Goal: Task Accomplishment & Management: Complete application form

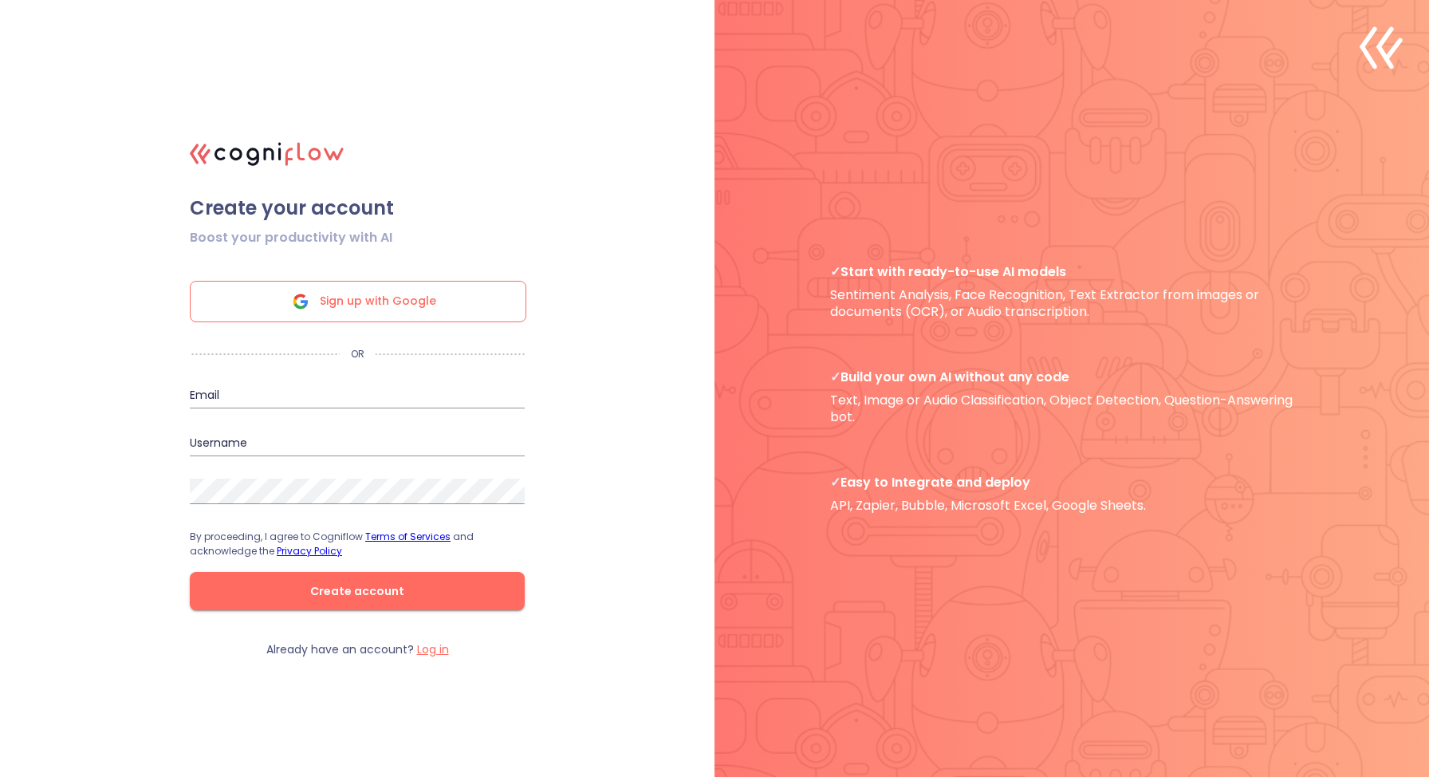
click at [451, 299] on div "Sign up with Google" at bounding box center [358, 301] width 337 height 41
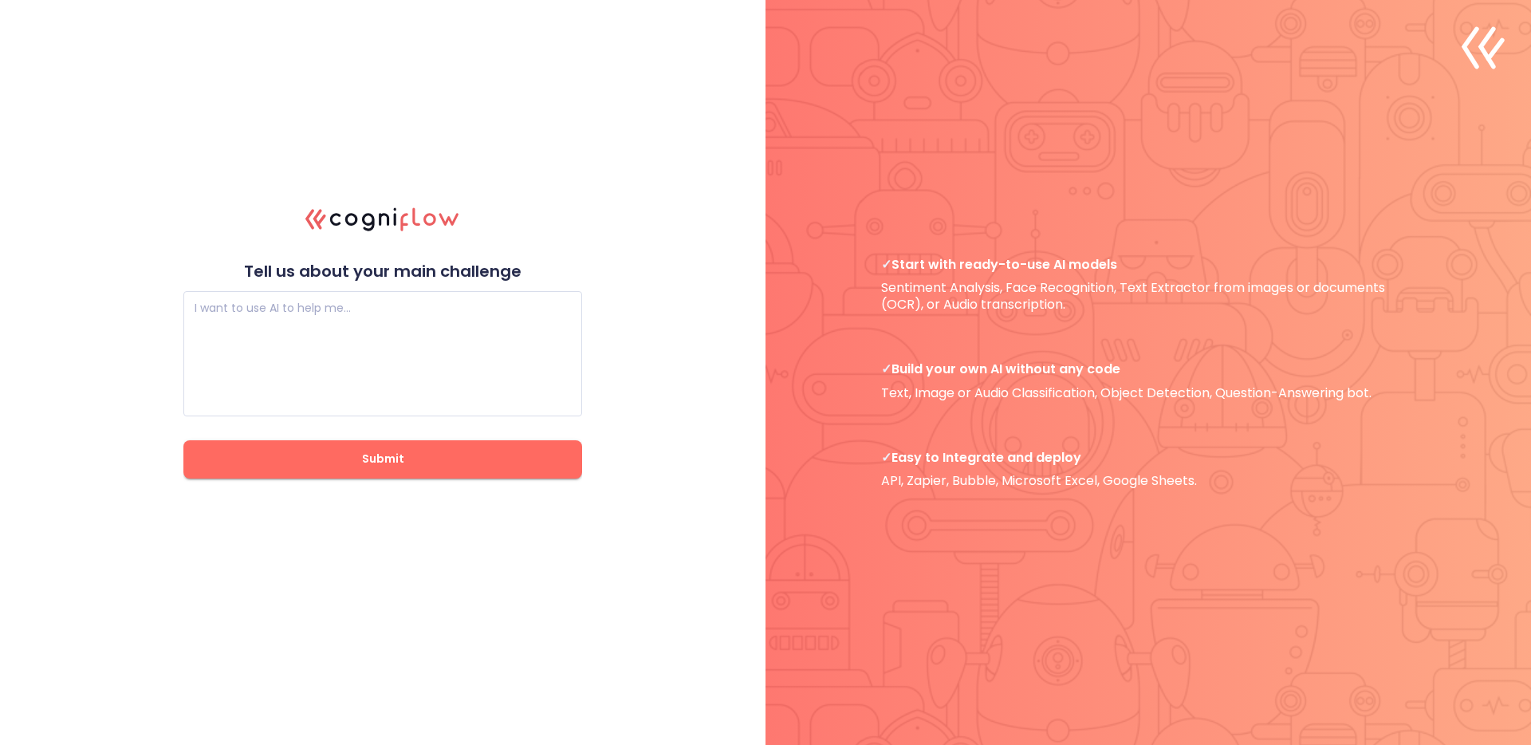
click at [623, 146] on div ".cls-1{fill:#141624;}.cls-2{fill:#eb5e60;}.cls-3{fill:none;stroke:#eb5e60;strok…" at bounding box center [765, 372] width 1531 height 745
click at [434, 358] on textarea at bounding box center [383, 353] width 376 height 96
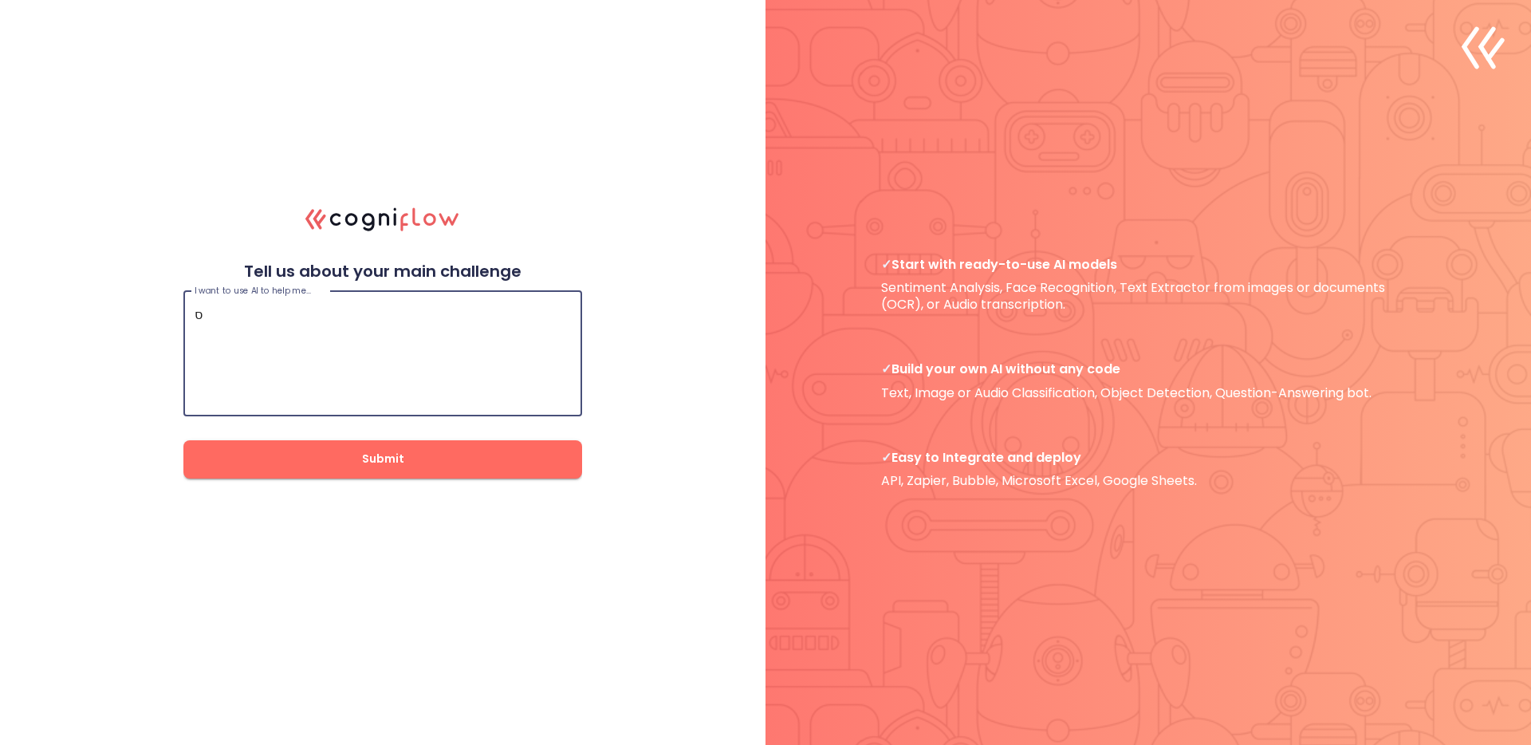
type textarea "ס"
click at [417, 455] on span "Submit" at bounding box center [383, 459] width 348 height 20
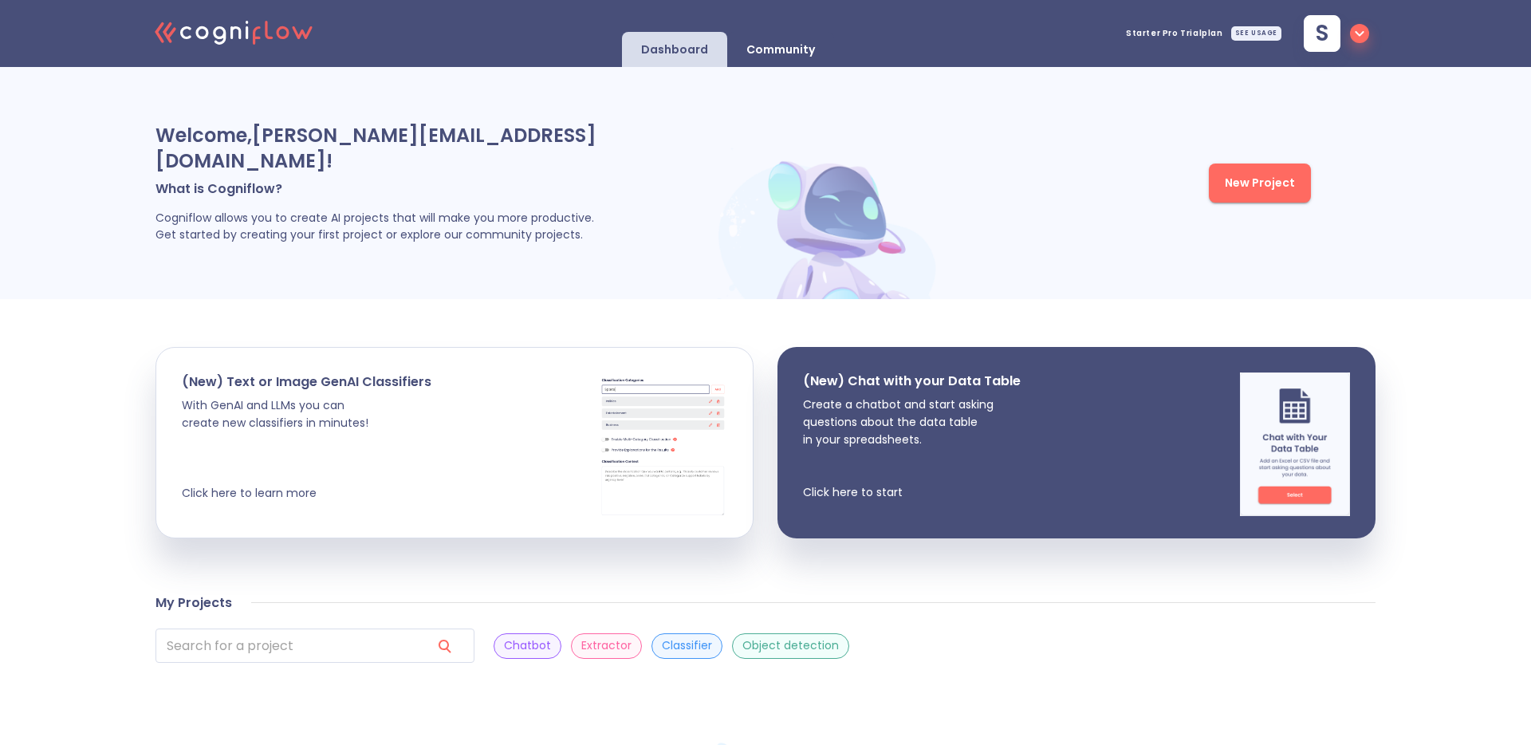
click at [99, 116] on div "Welcome, sara@triolla.io ! What is Cogniflow? Cogniflow allows you to create AI…" at bounding box center [765, 183] width 1531 height 232
click at [766, 47] on p "Community" at bounding box center [780, 49] width 69 height 15
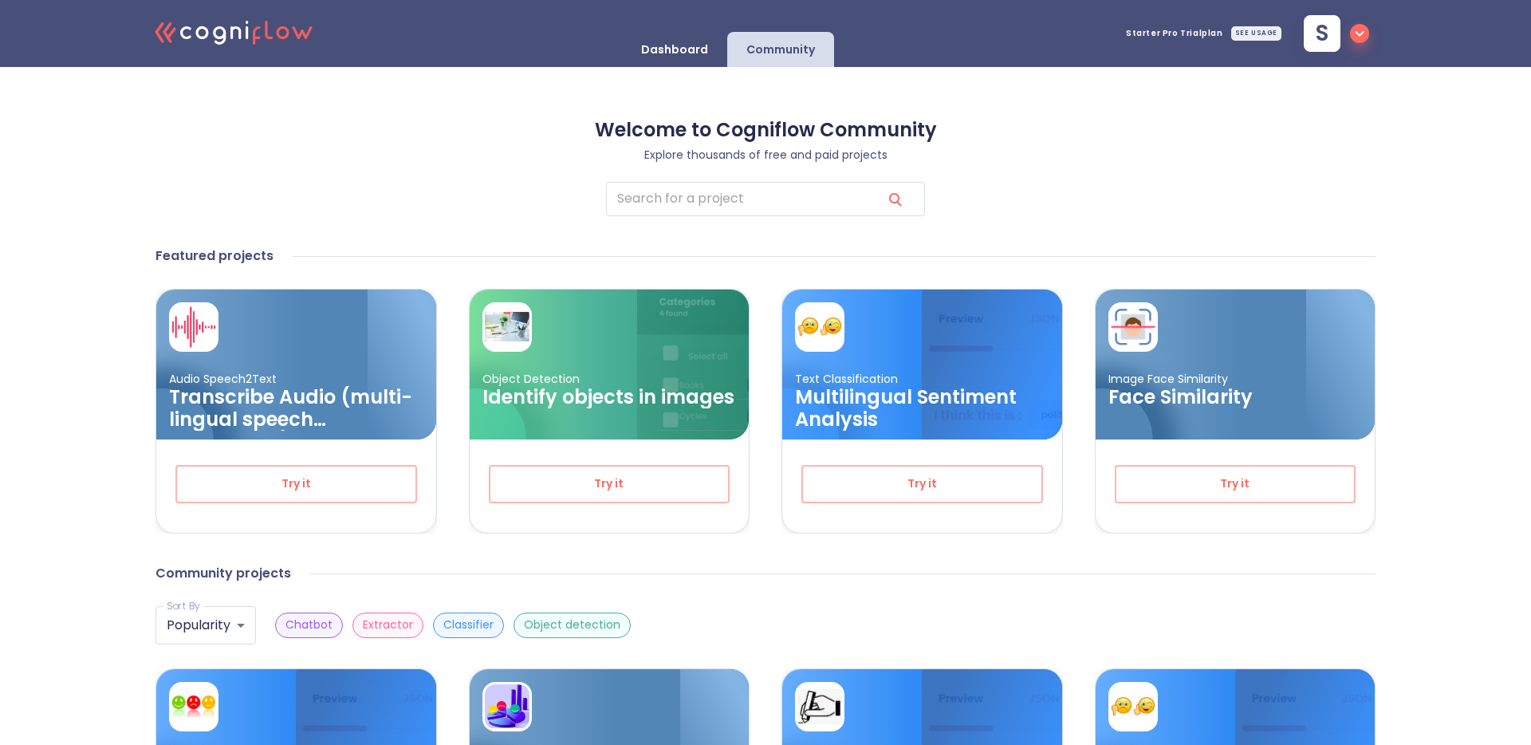
click at [668, 49] on p "Dashboard" at bounding box center [674, 49] width 67 height 15
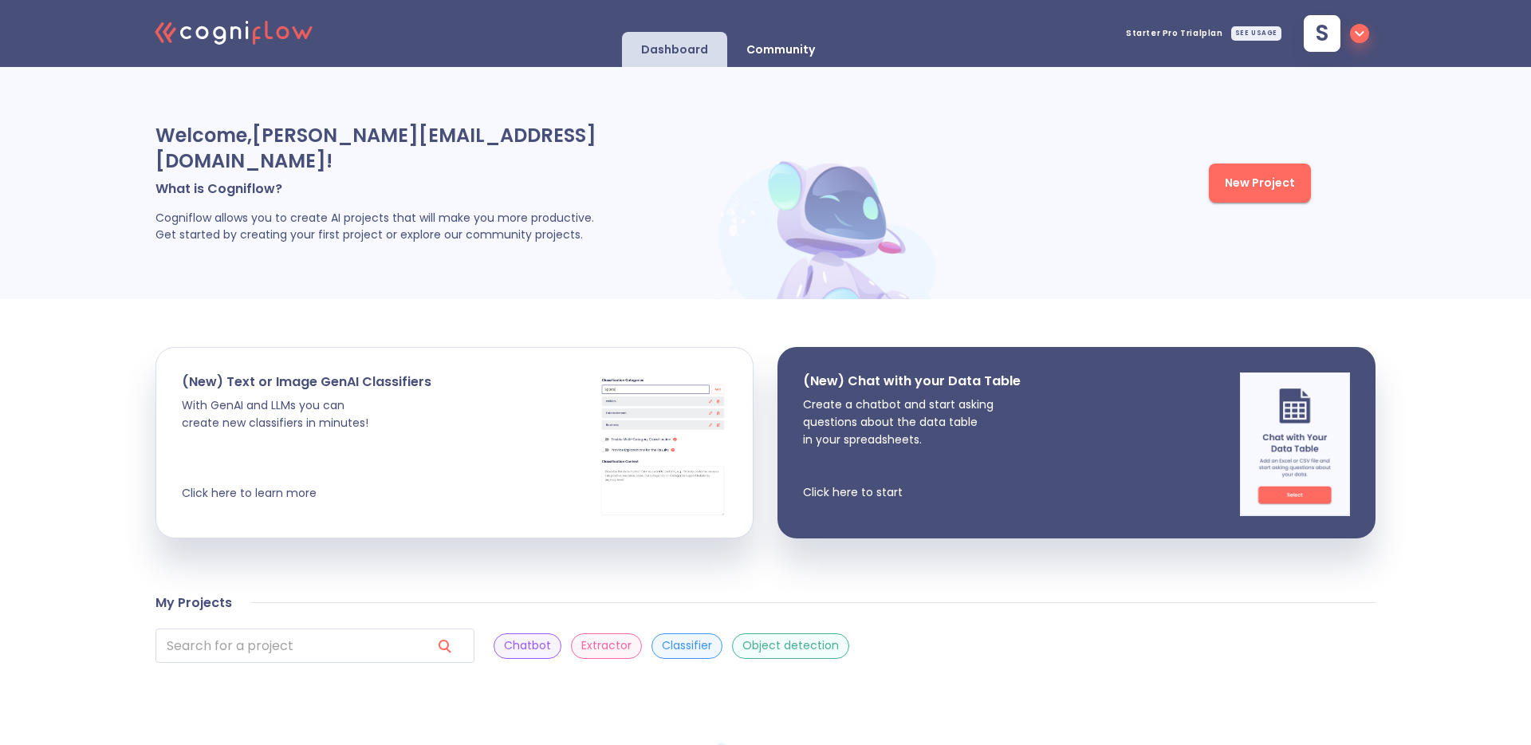
scroll to position [6, 0]
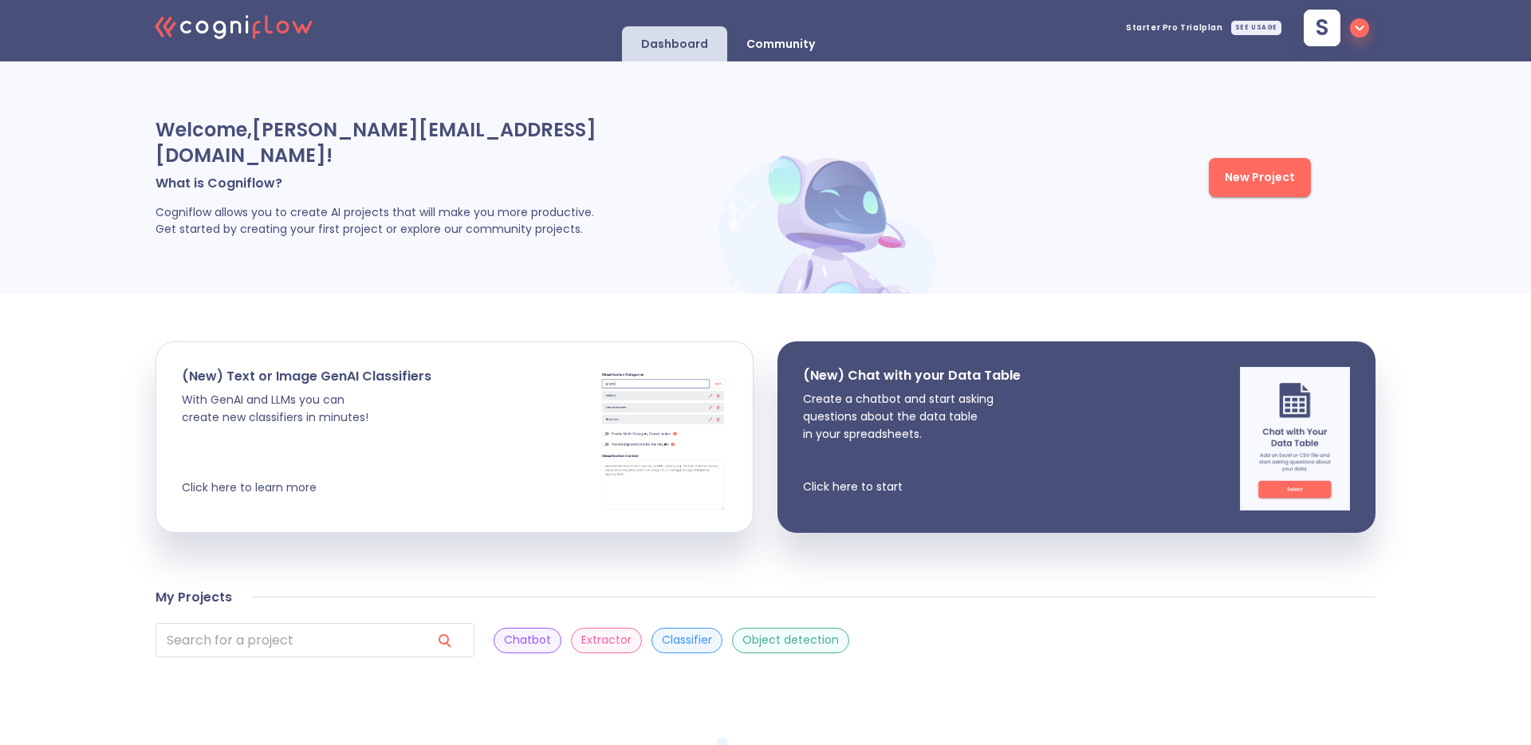
click at [778, 39] on p "Community" at bounding box center [780, 44] width 69 height 15
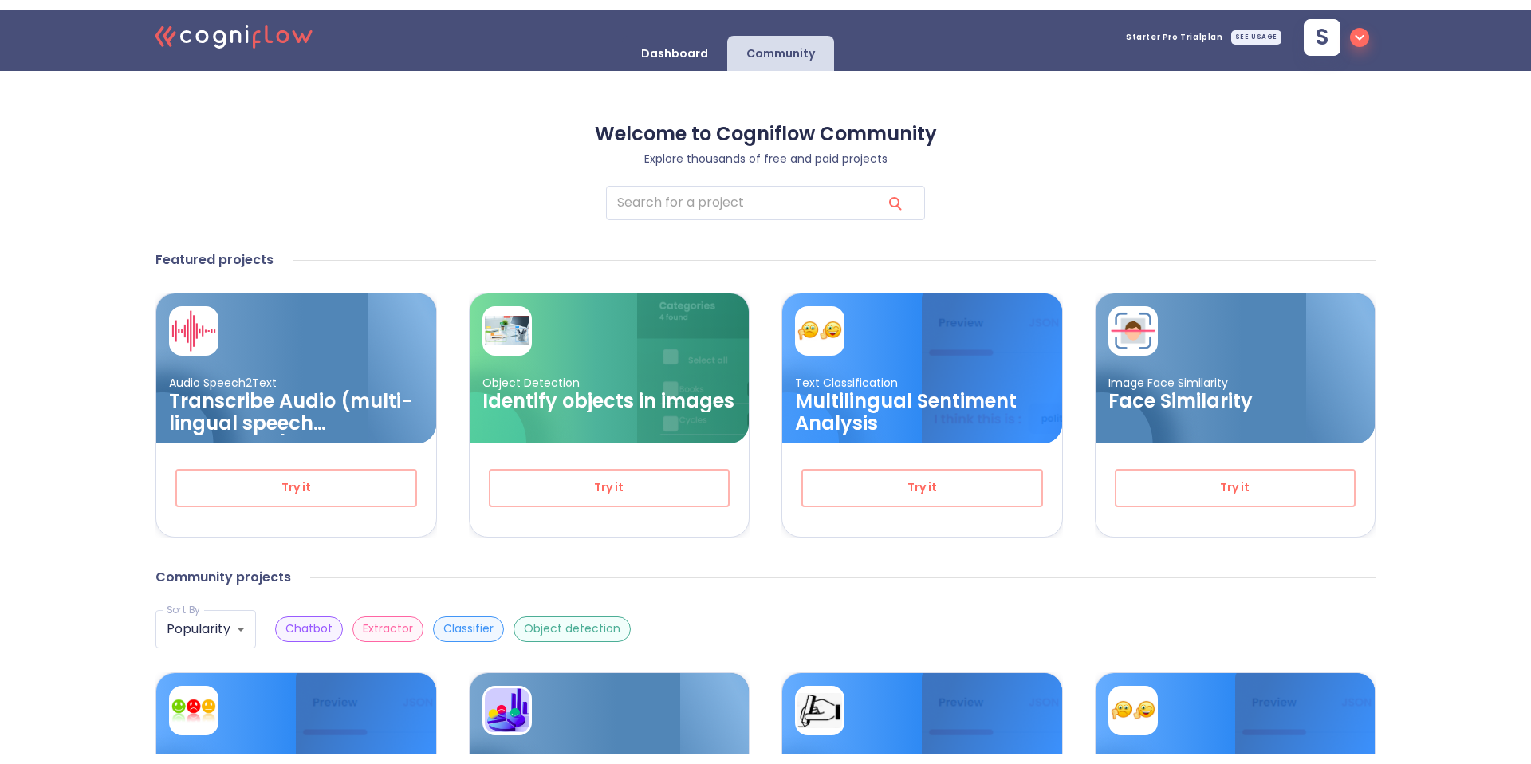
scroll to position [5, 0]
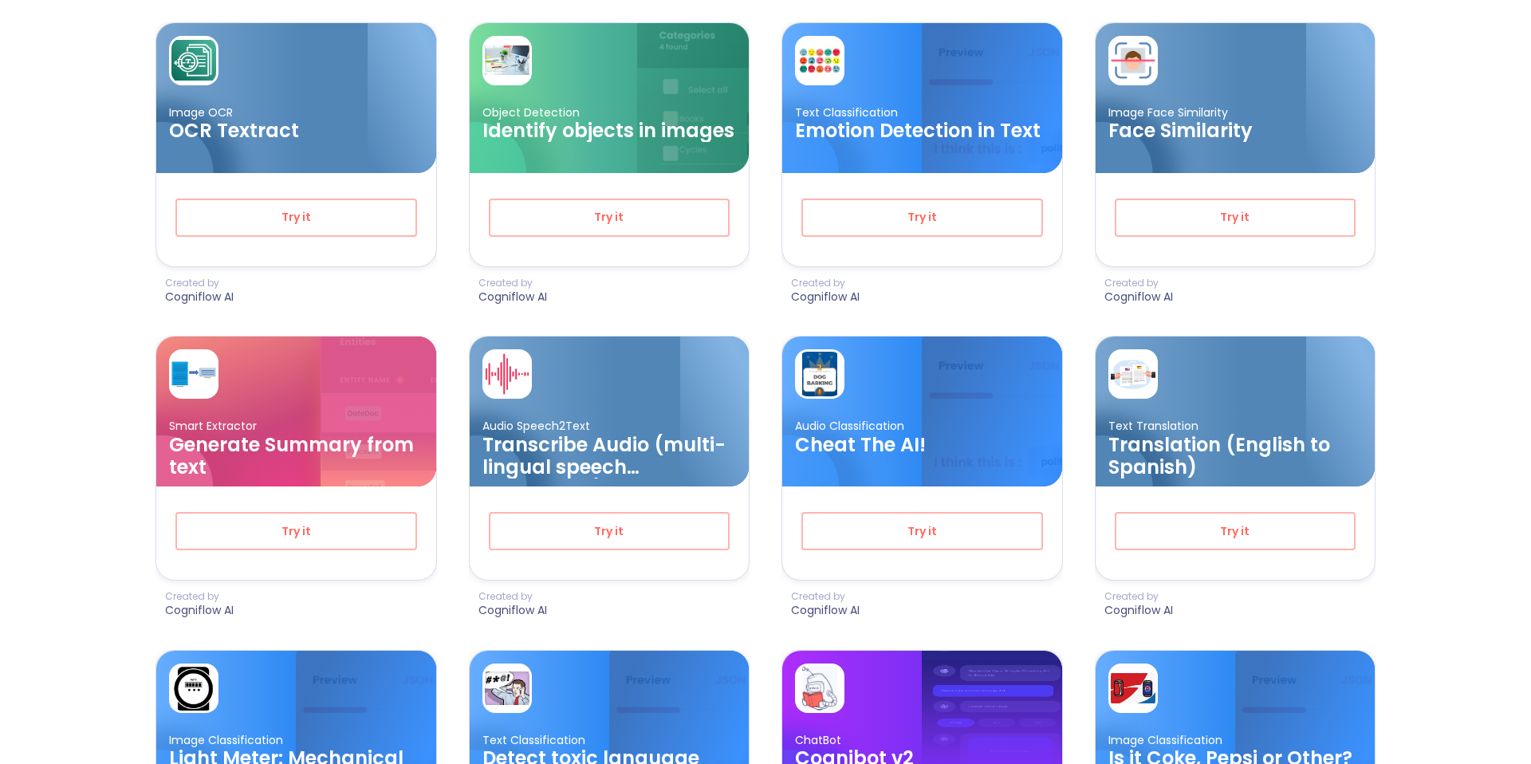
scroll to position [0, 0]
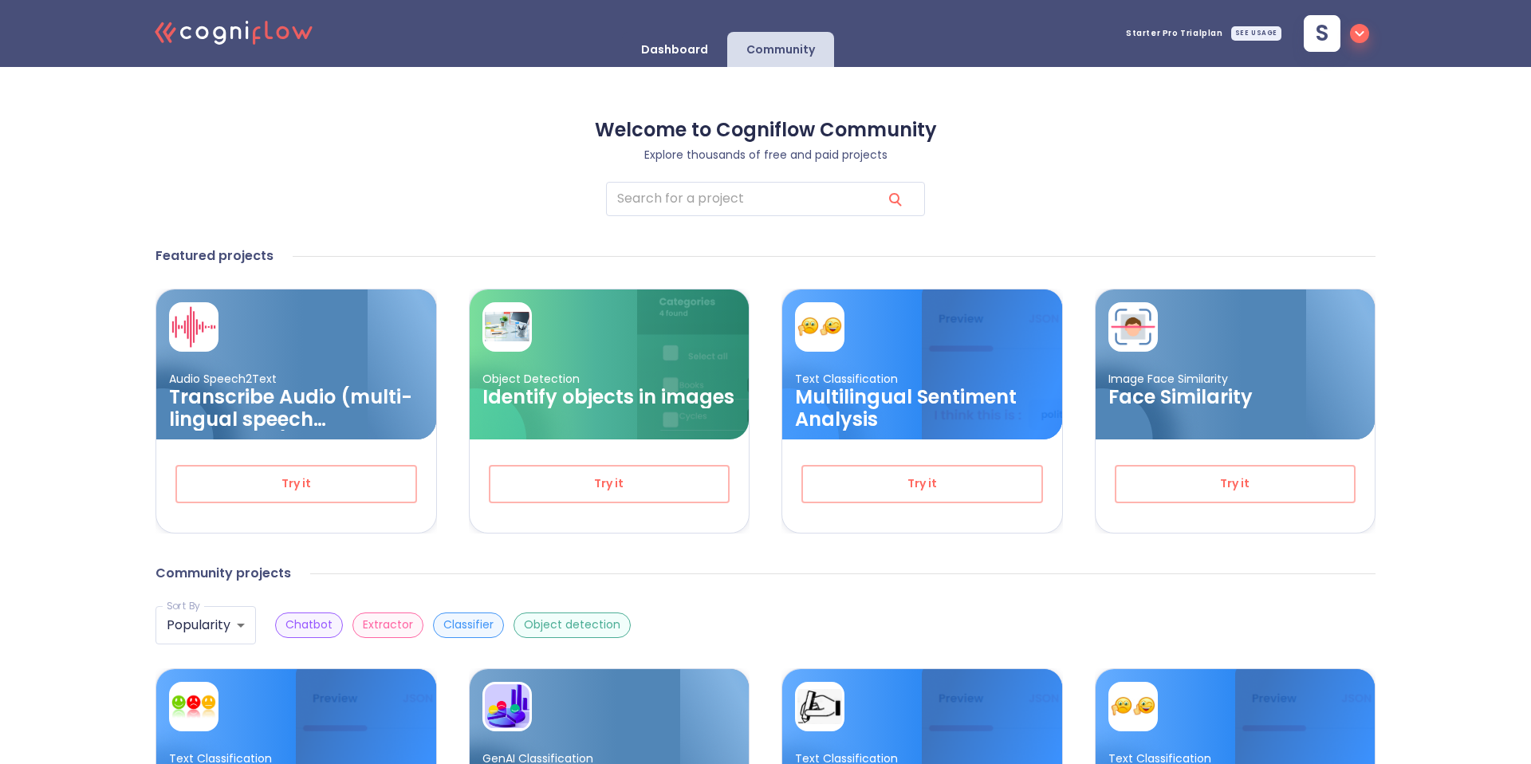
click at [684, 45] on p "Dashboard" at bounding box center [674, 49] width 67 height 15
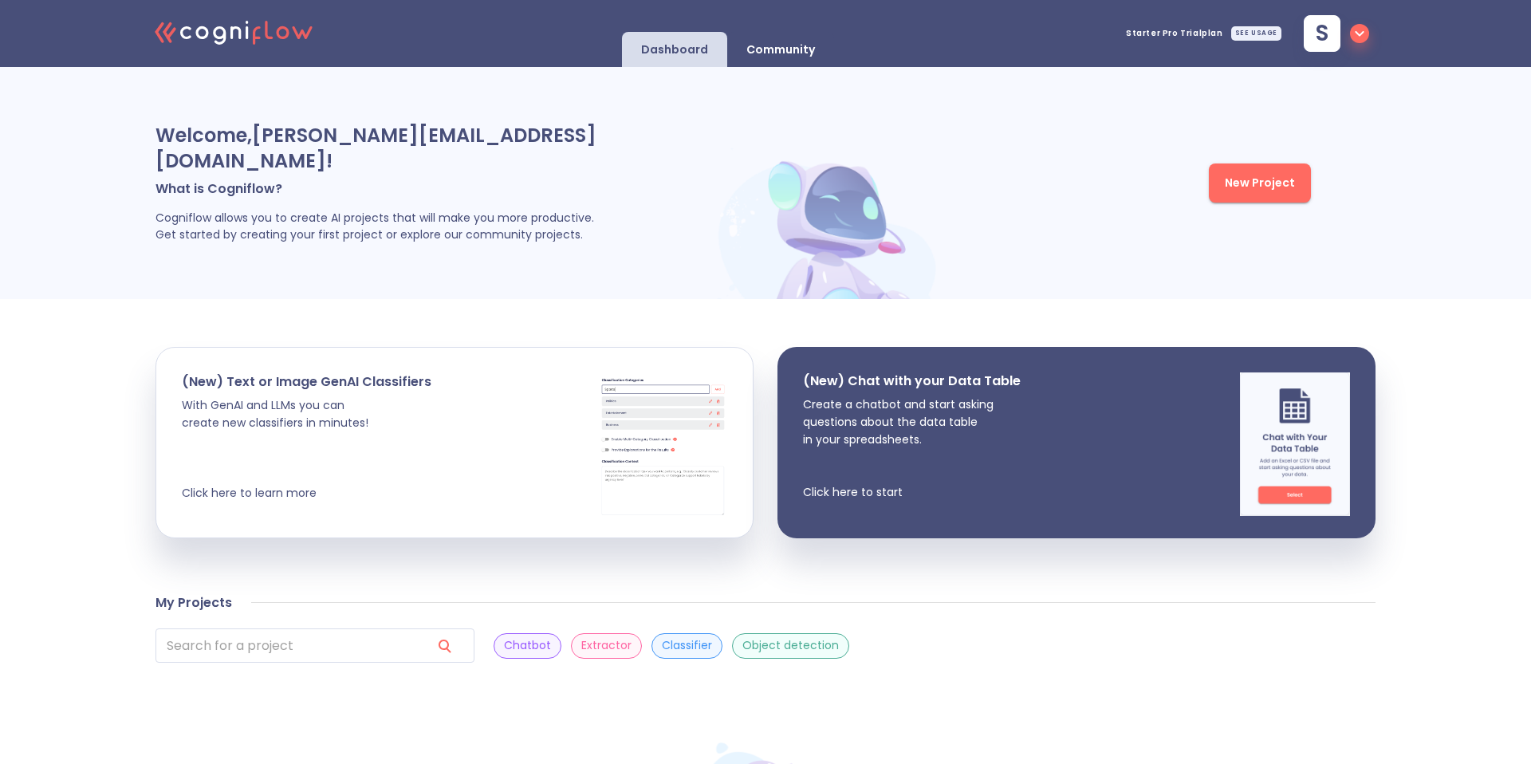
click at [765, 37] on div "Community" at bounding box center [780, 49] width 107 height 35
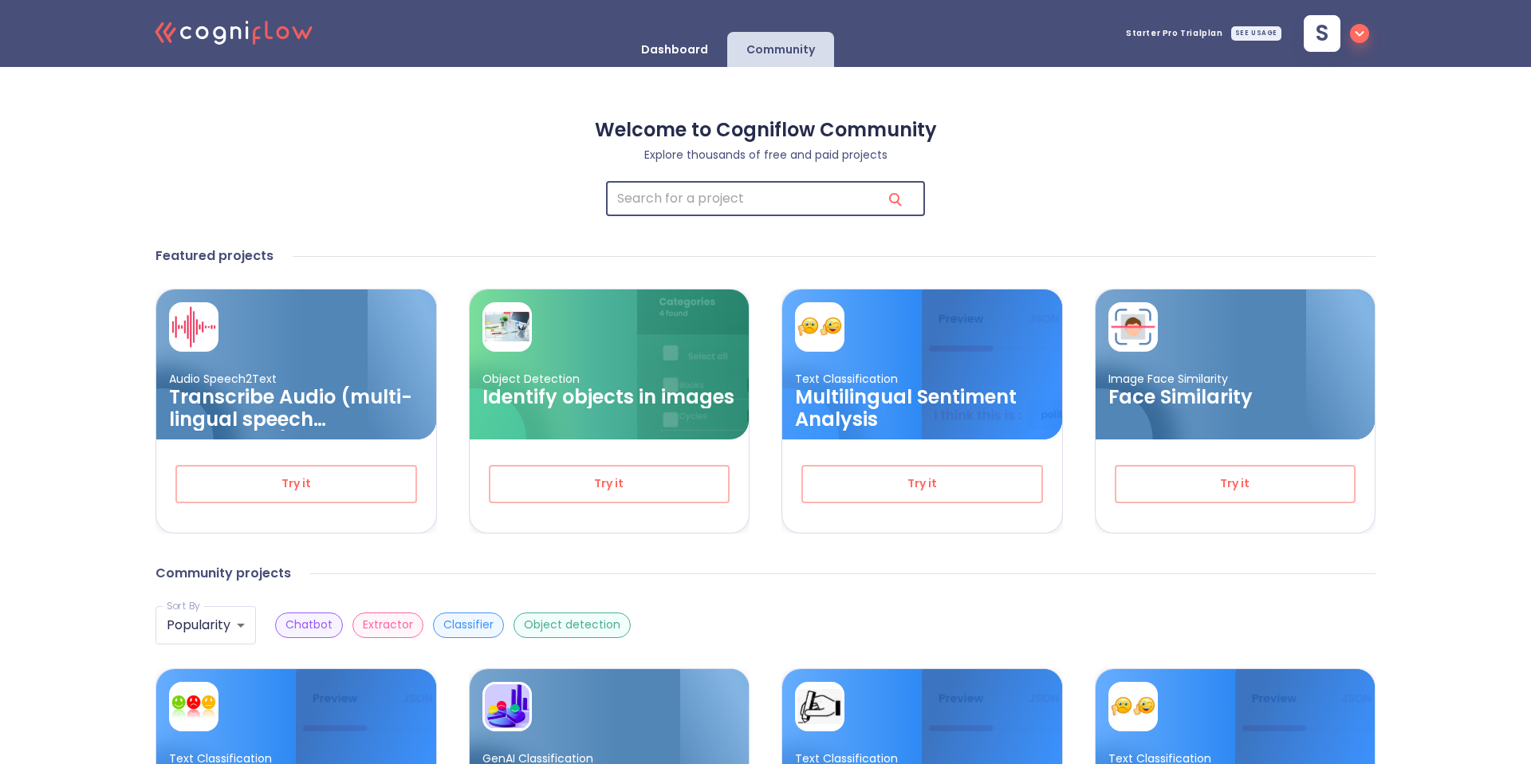
click at [708, 187] on input "search" at bounding box center [737, 199] width 263 height 34
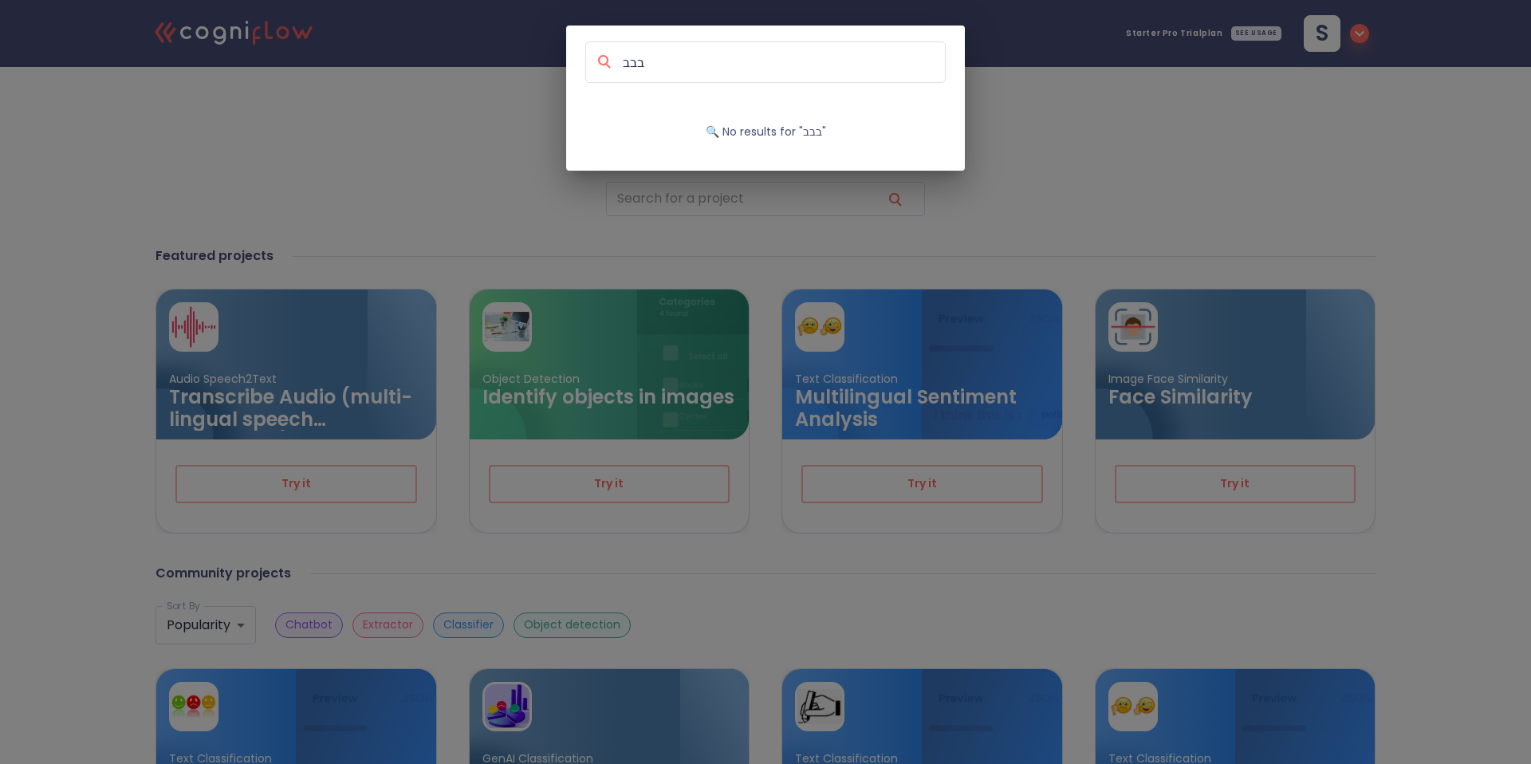
type input "בבב"
click at [364, 148] on div "בבב 🔍 No results for " בבב "" at bounding box center [765, 382] width 1531 height 764
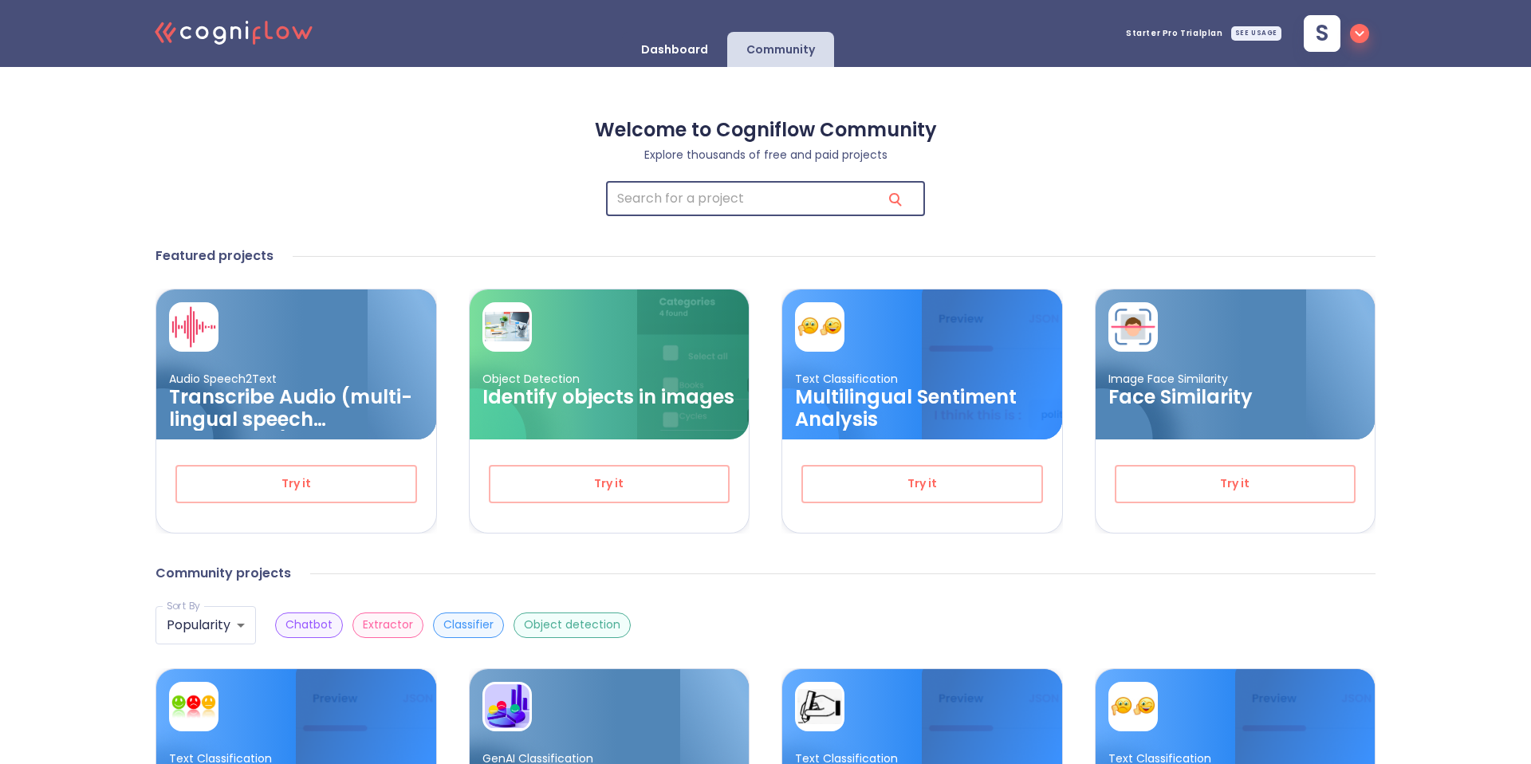
click at [726, 204] on input "search" at bounding box center [737, 199] width 263 height 34
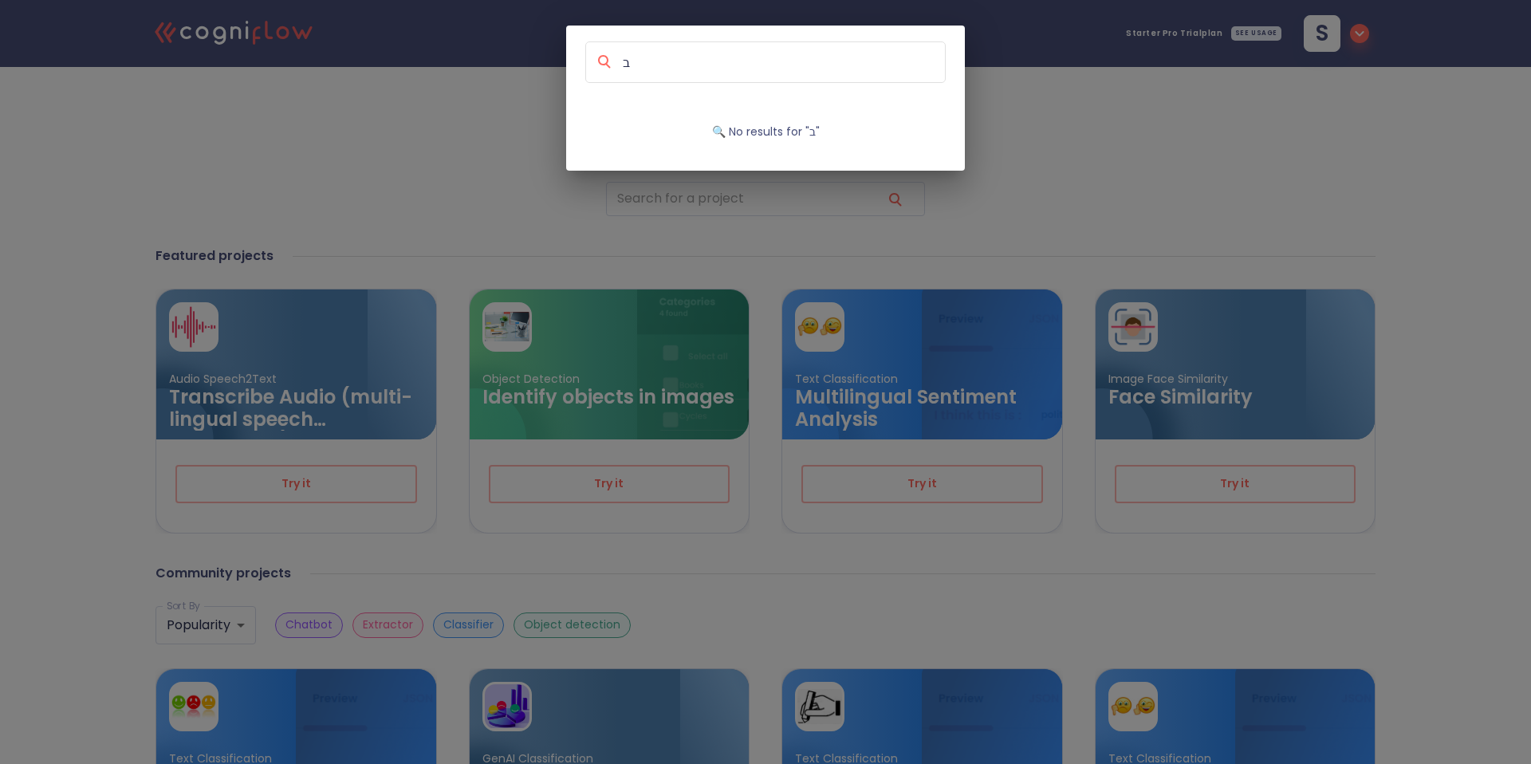
type input "ב"
click at [445, 153] on div "ב 🔍 No results for " ב "" at bounding box center [765, 382] width 1531 height 764
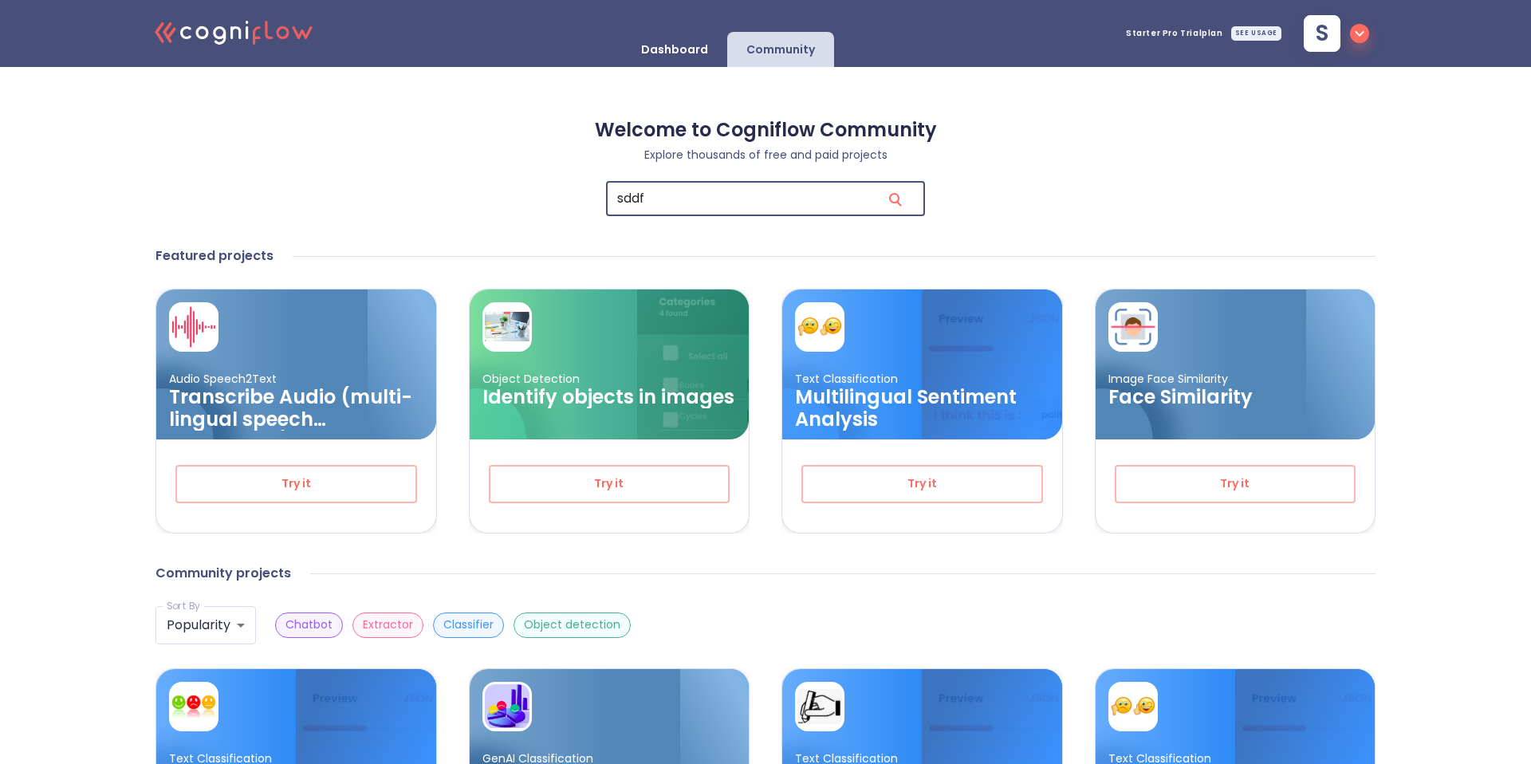
click at [740, 192] on input "sddf" at bounding box center [737, 199] width 263 height 34
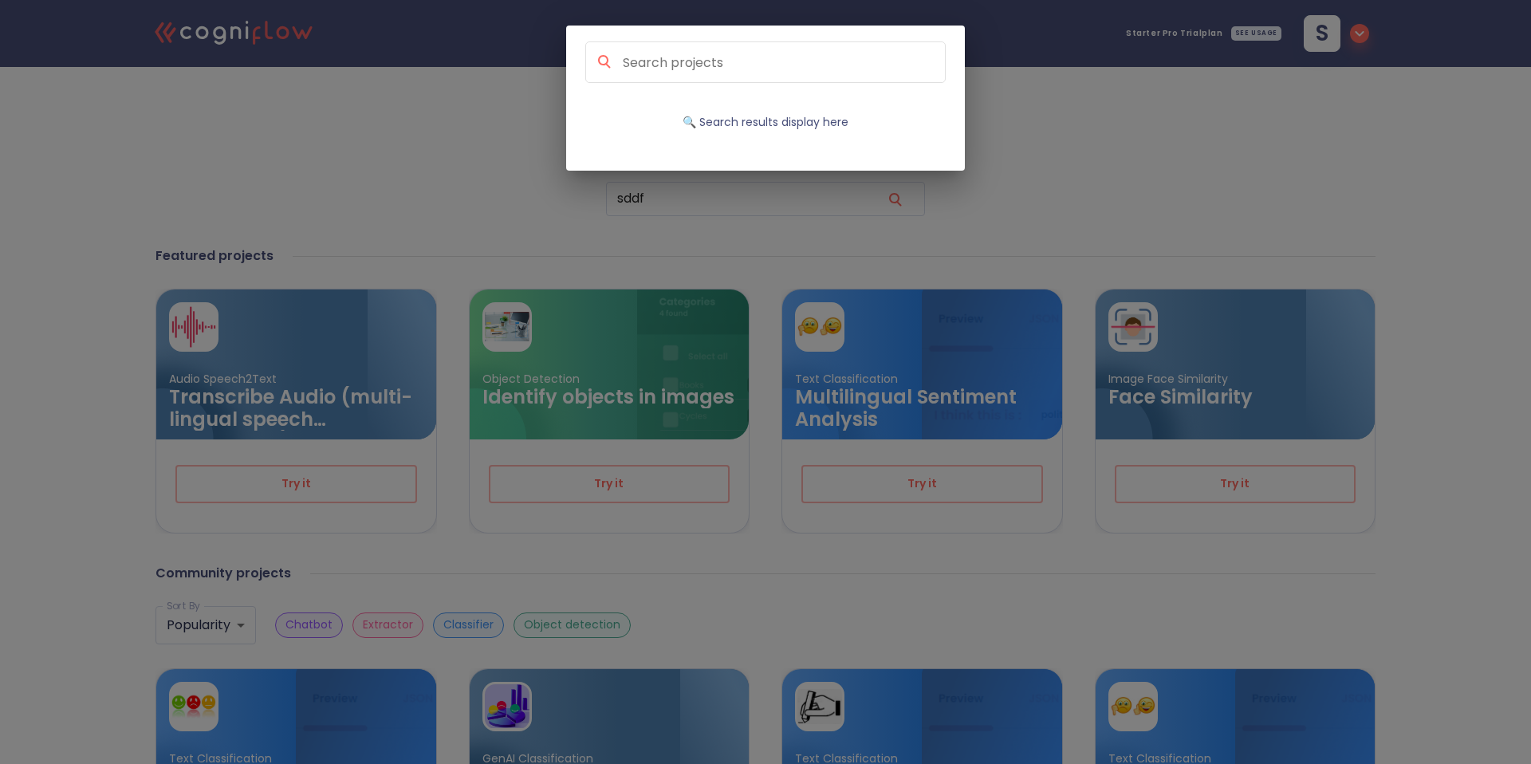
click at [463, 198] on div "🔍 Search results display here" at bounding box center [765, 382] width 1531 height 764
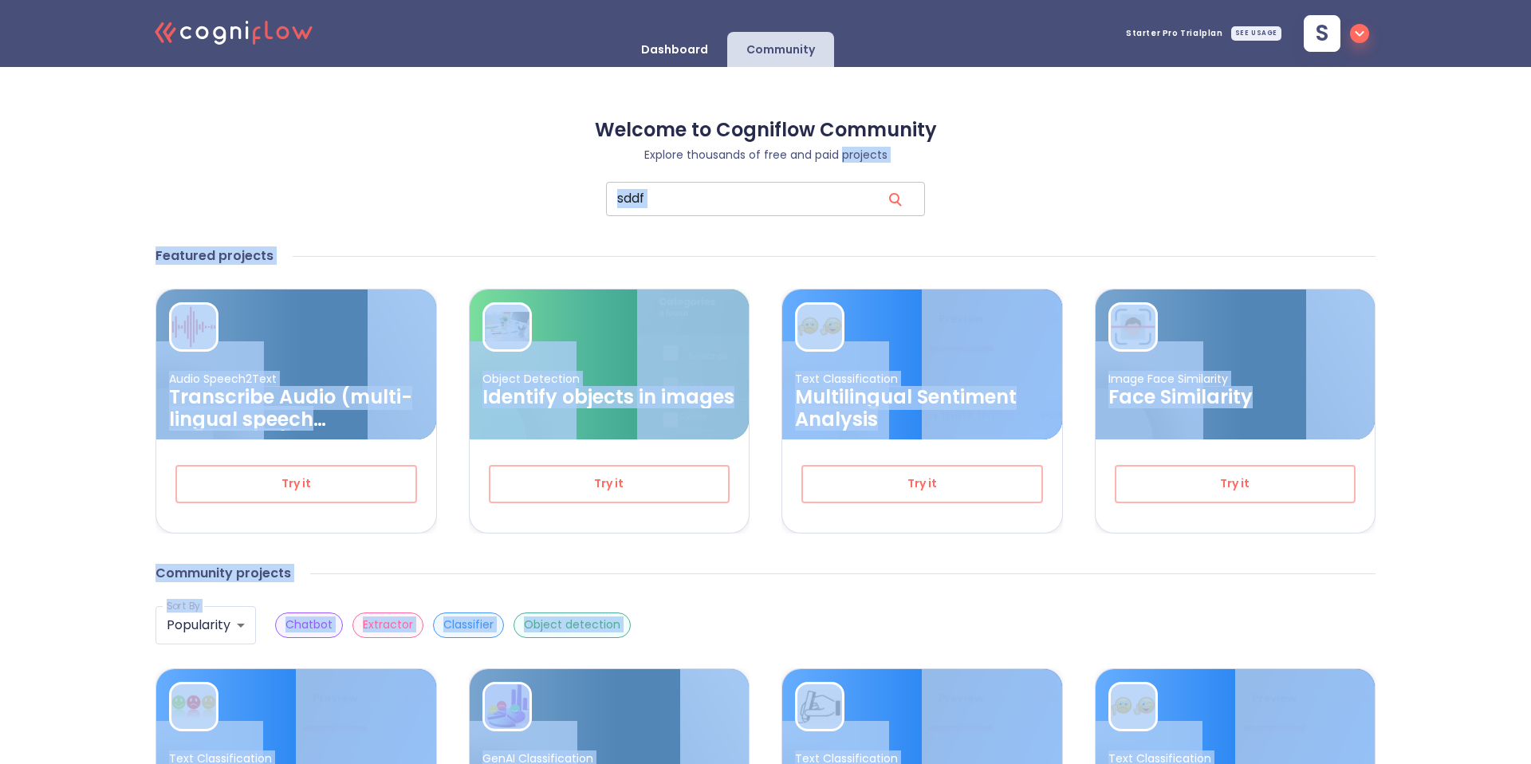
click at [731, 205] on input "sddf" at bounding box center [737, 199] width 263 height 34
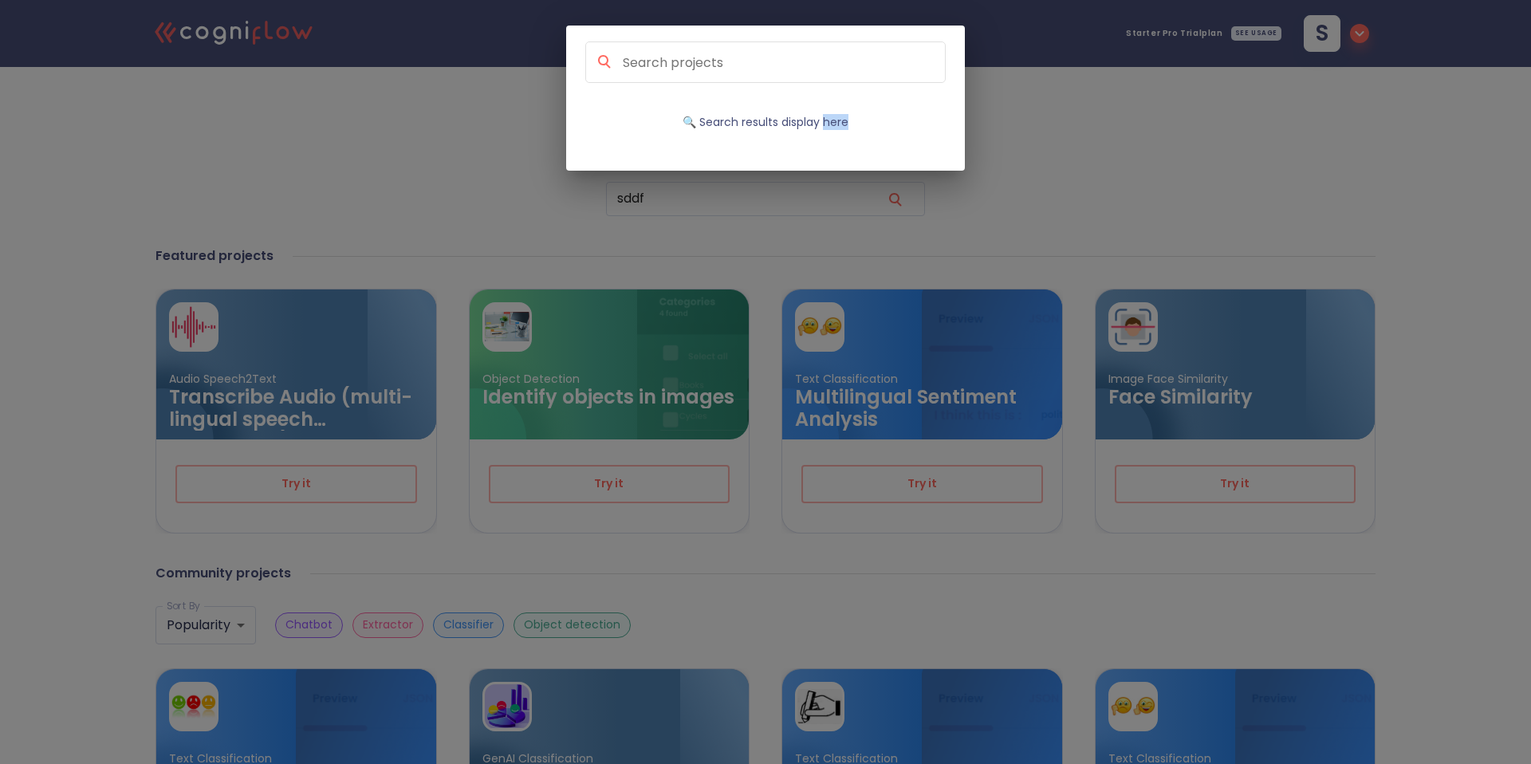
click at [731, 205] on div "🔍 Search results display here" at bounding box center [765, 382] width 1531 height 764
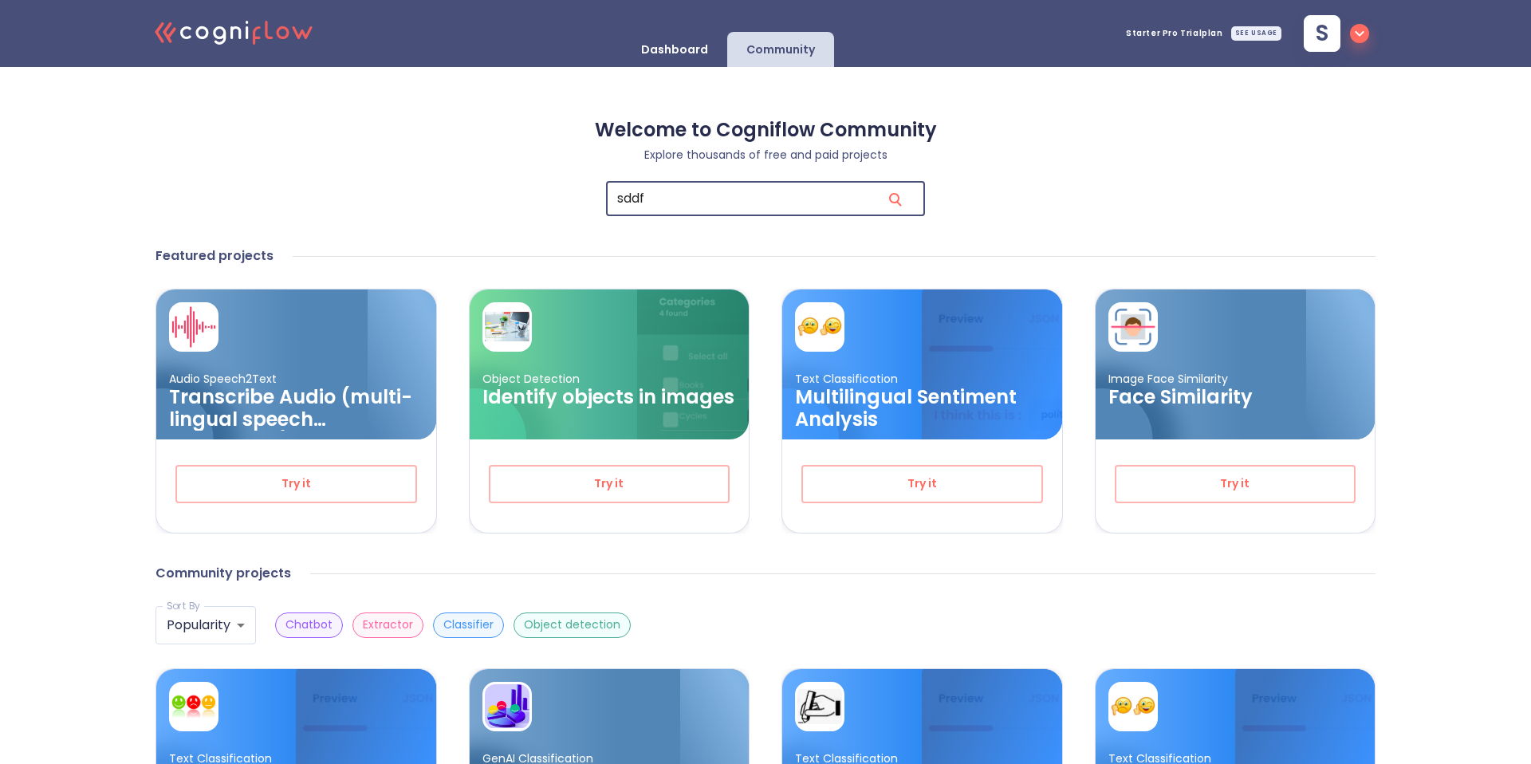
click at [709, 203] on input "sddf" at bounding box center [737, 199] width 263 height 34
click at [689, 198] on input "sddf" at bounding box center [737, 199] width 263 height 34
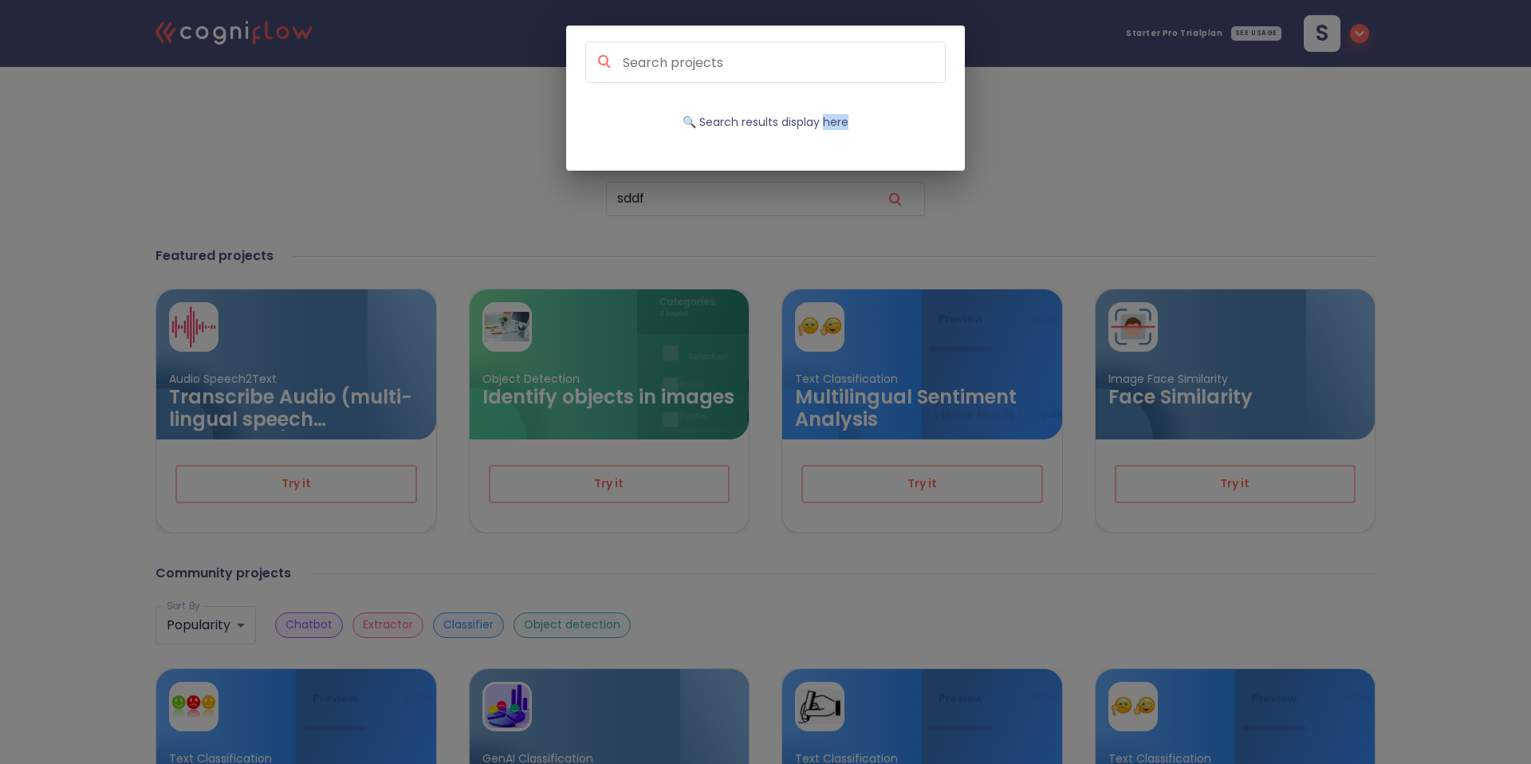
click at [689, 198] on div "🔍 Search results display here" at bounding box center [765, 382] width 1531 height 764
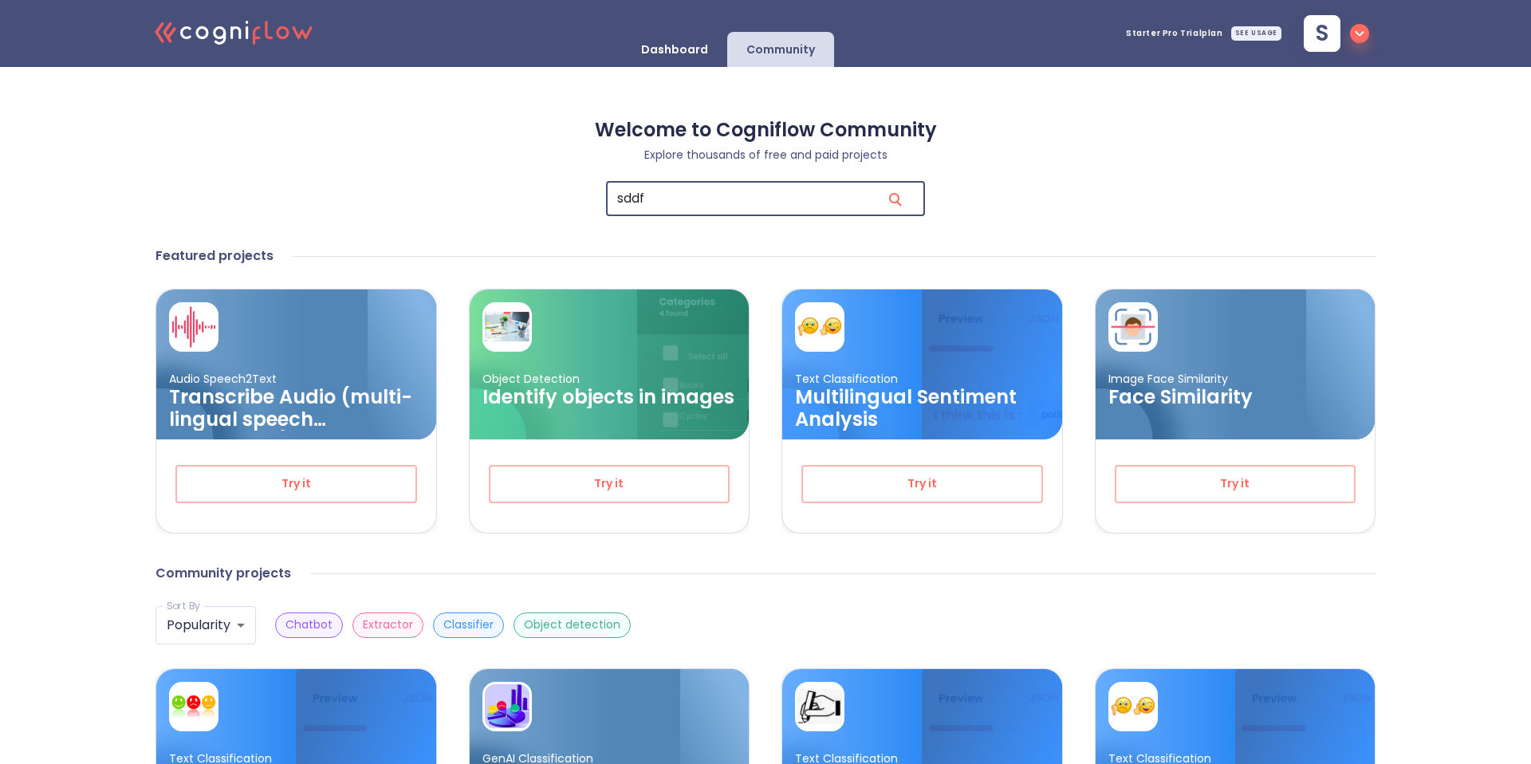
click at [726, 201] on input "sddf" at bounding box center [737, 199] width 263 height 34
type input "s"
type input "in"
click at [876, 179] on button "submit" at bounding box center [895, 198] width 38 height 39
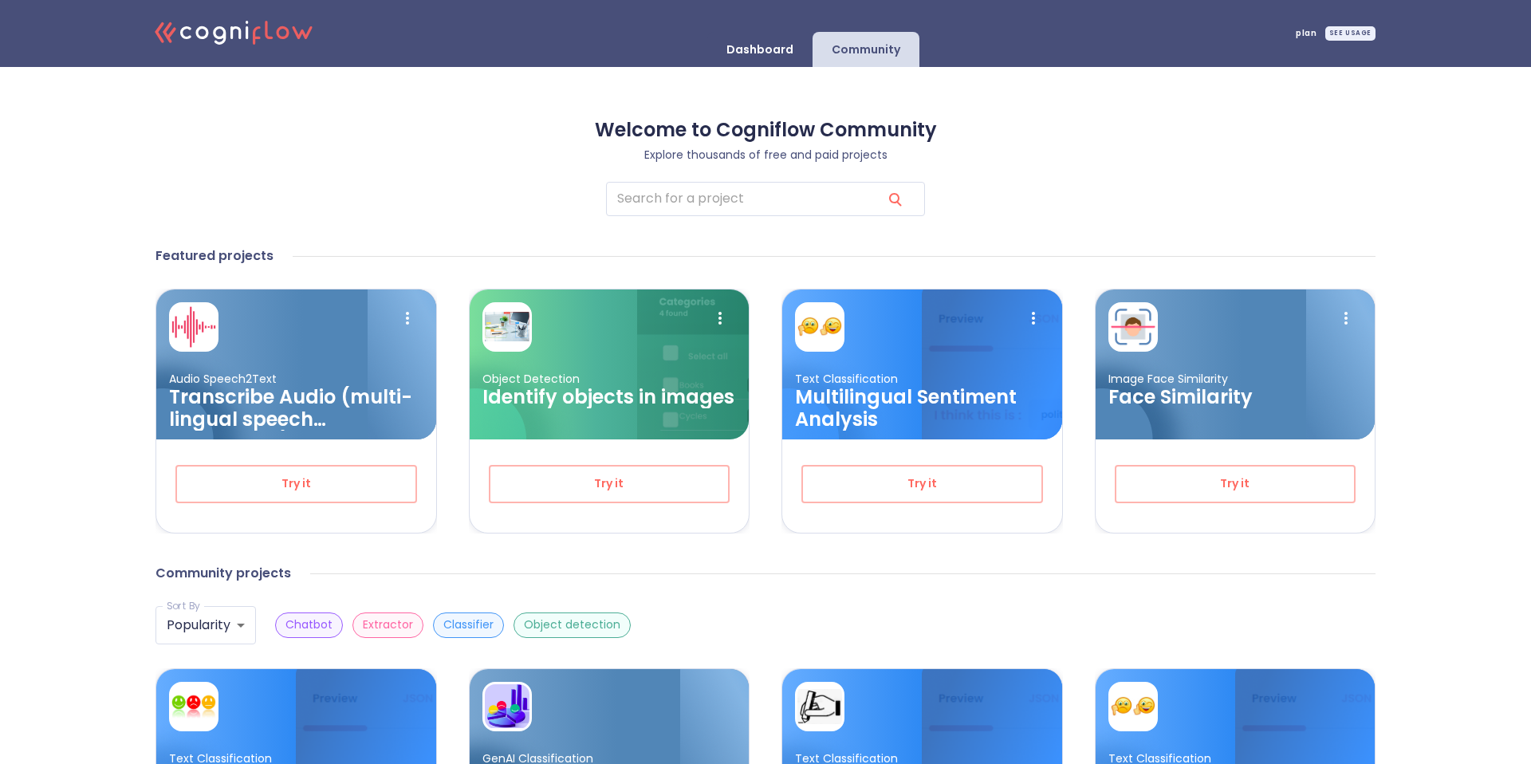
click at [773, 51] on p "Dashboard" at bounding box center [759, 49] width 67 height 15
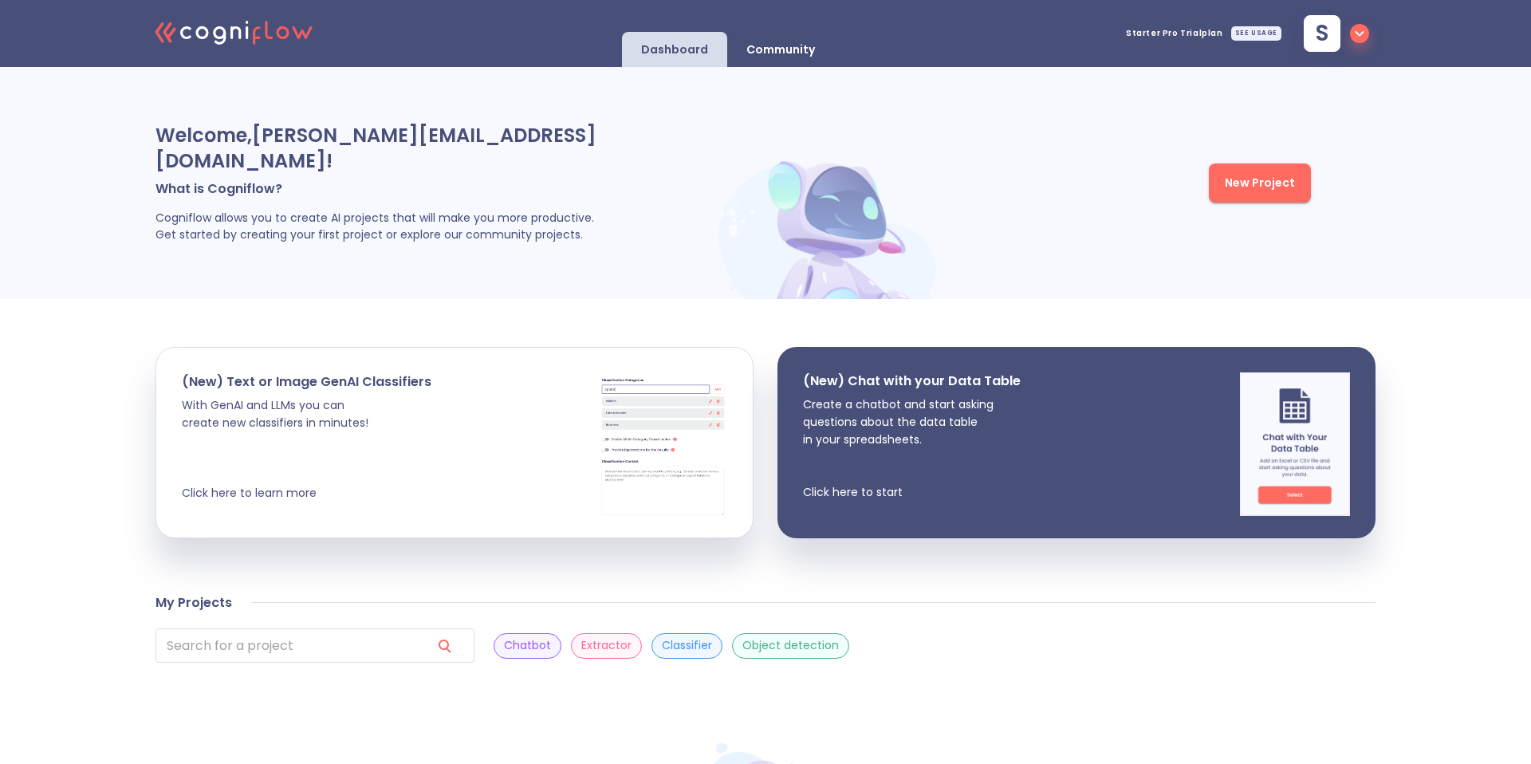
click at [1057, 120] on div "New Project" at bounding box center [1128, 183] width 366 height 184
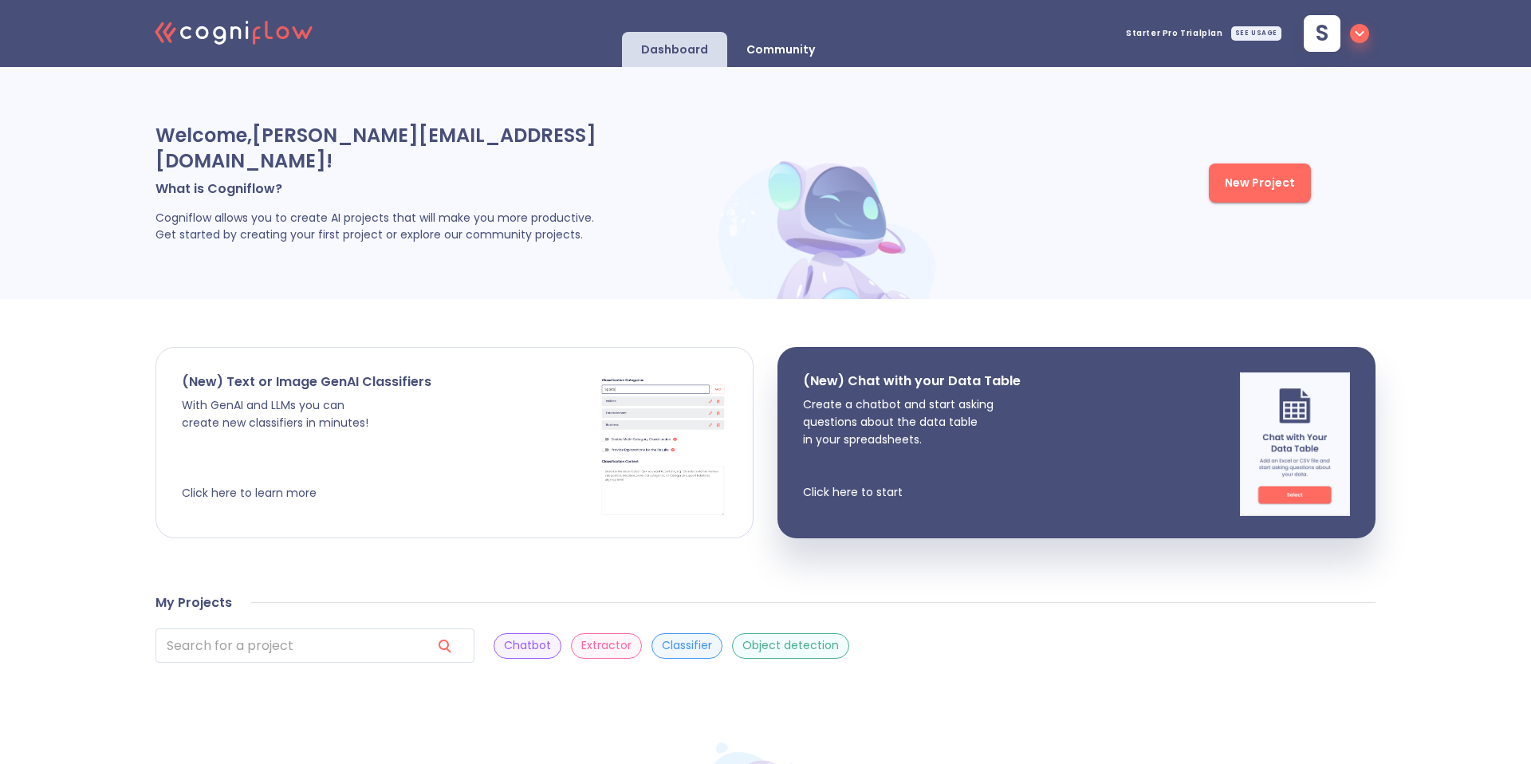
click at [337, 438] on p "With GenAI and LLMs you can create new classifiers in minutes! Click here to le…" at bounding box center [307, 448] width 250 height 105
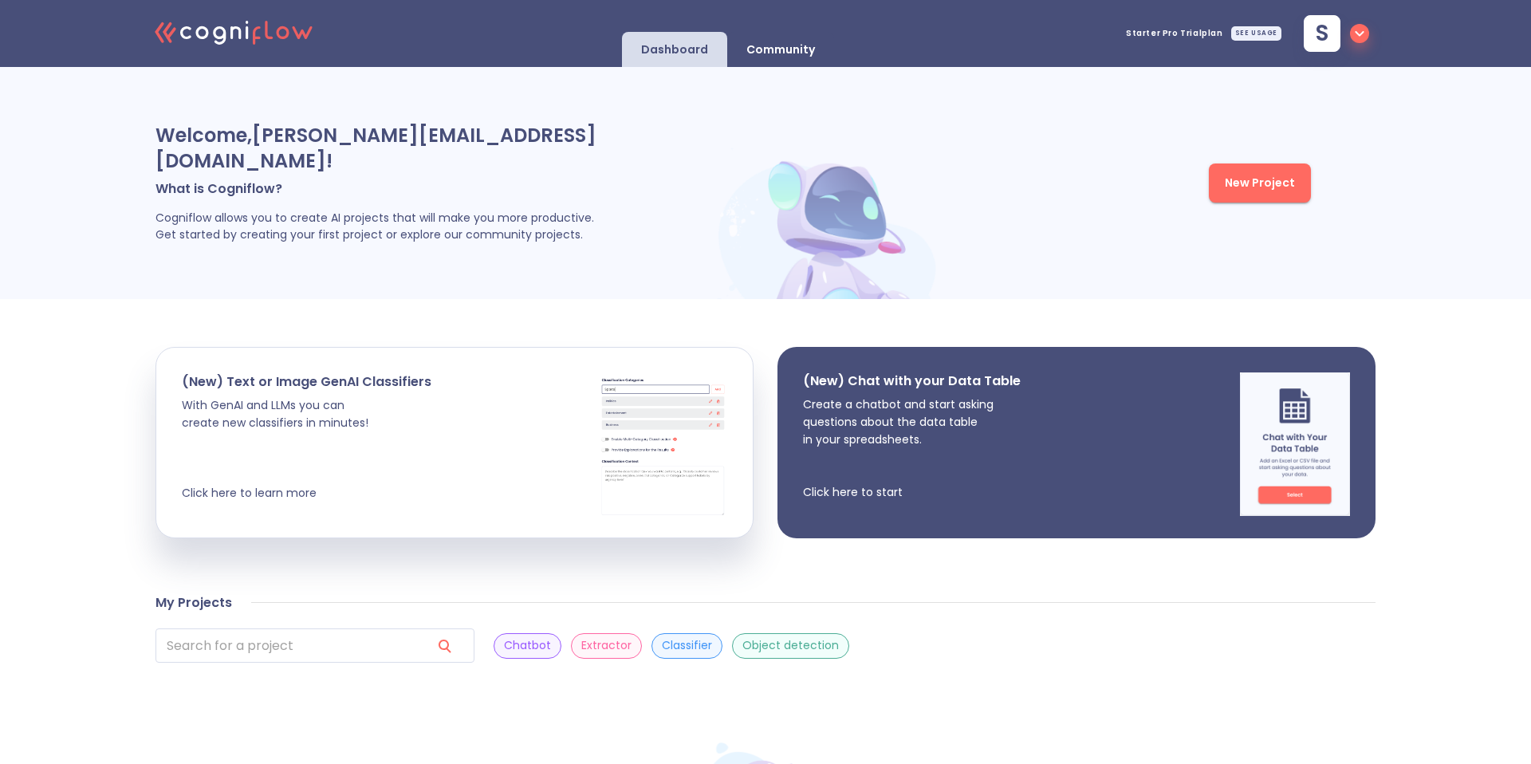
click at [1002, 419] on p "Create a chatbot and start asking questions about the data table in your spread…" at bounding box center [912, 448] width 218 height 105
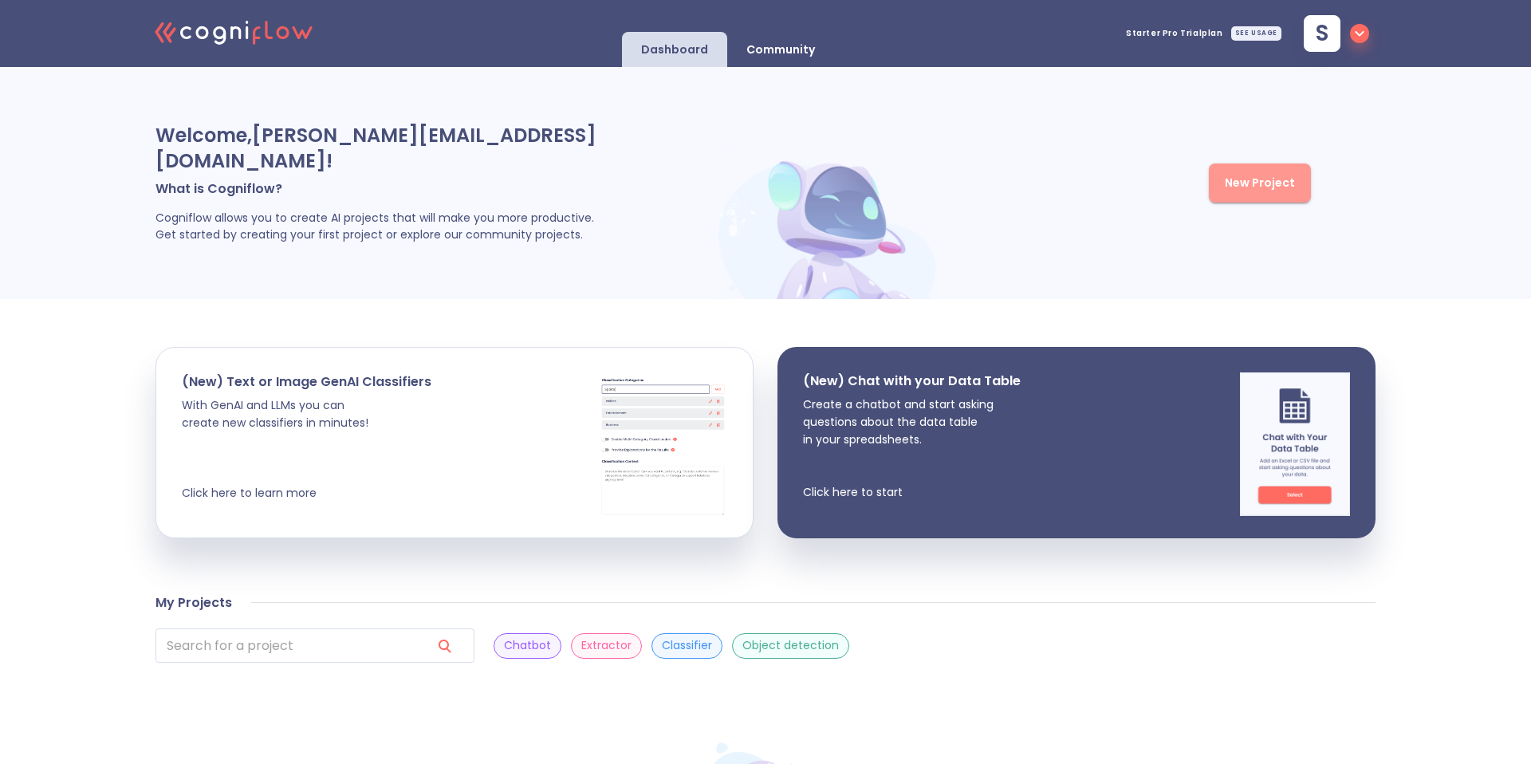
click at [1262, 173] on span "New Project" at bounding box center [1260, 183] width 70 height 20
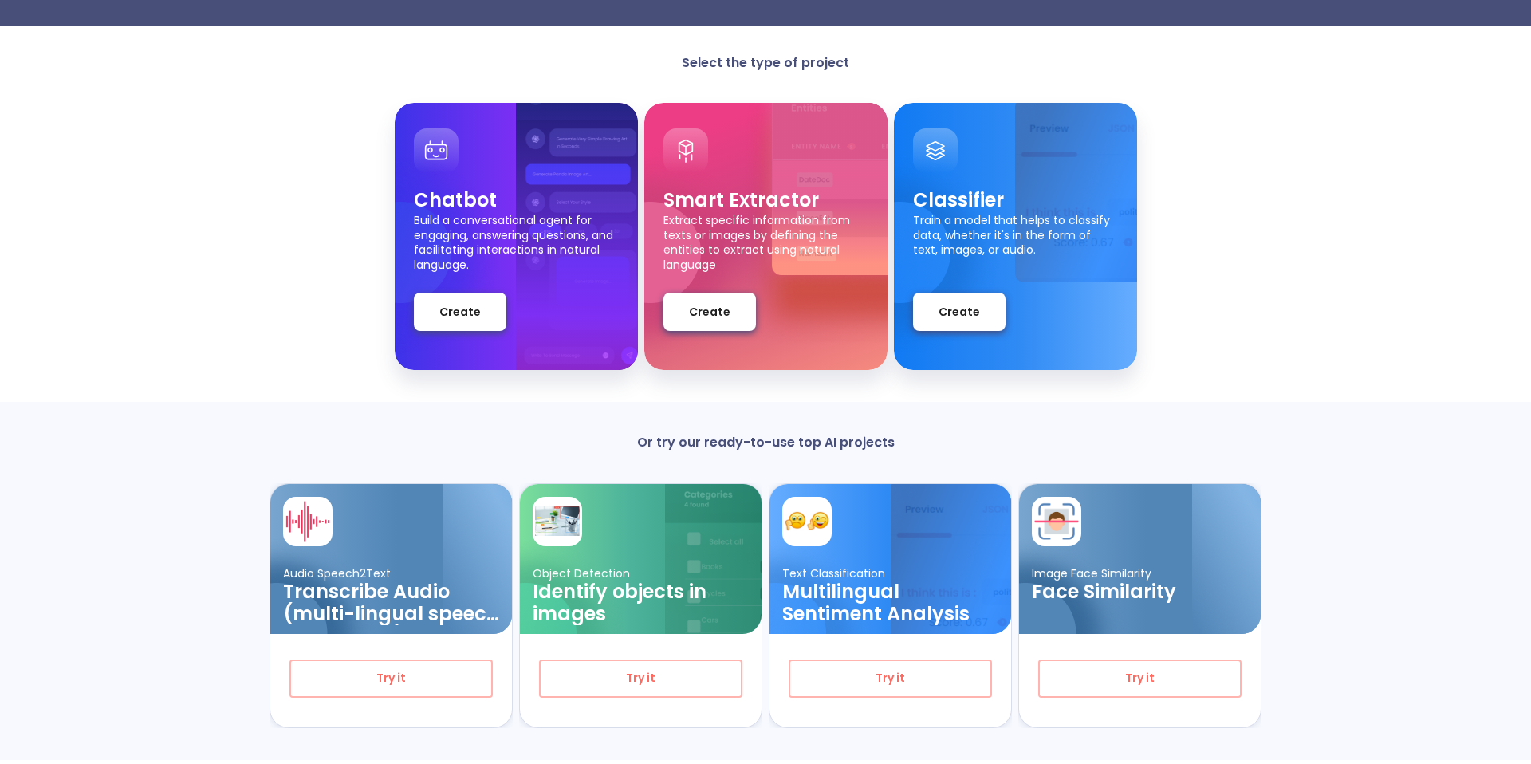
scroll to position [80, 0]
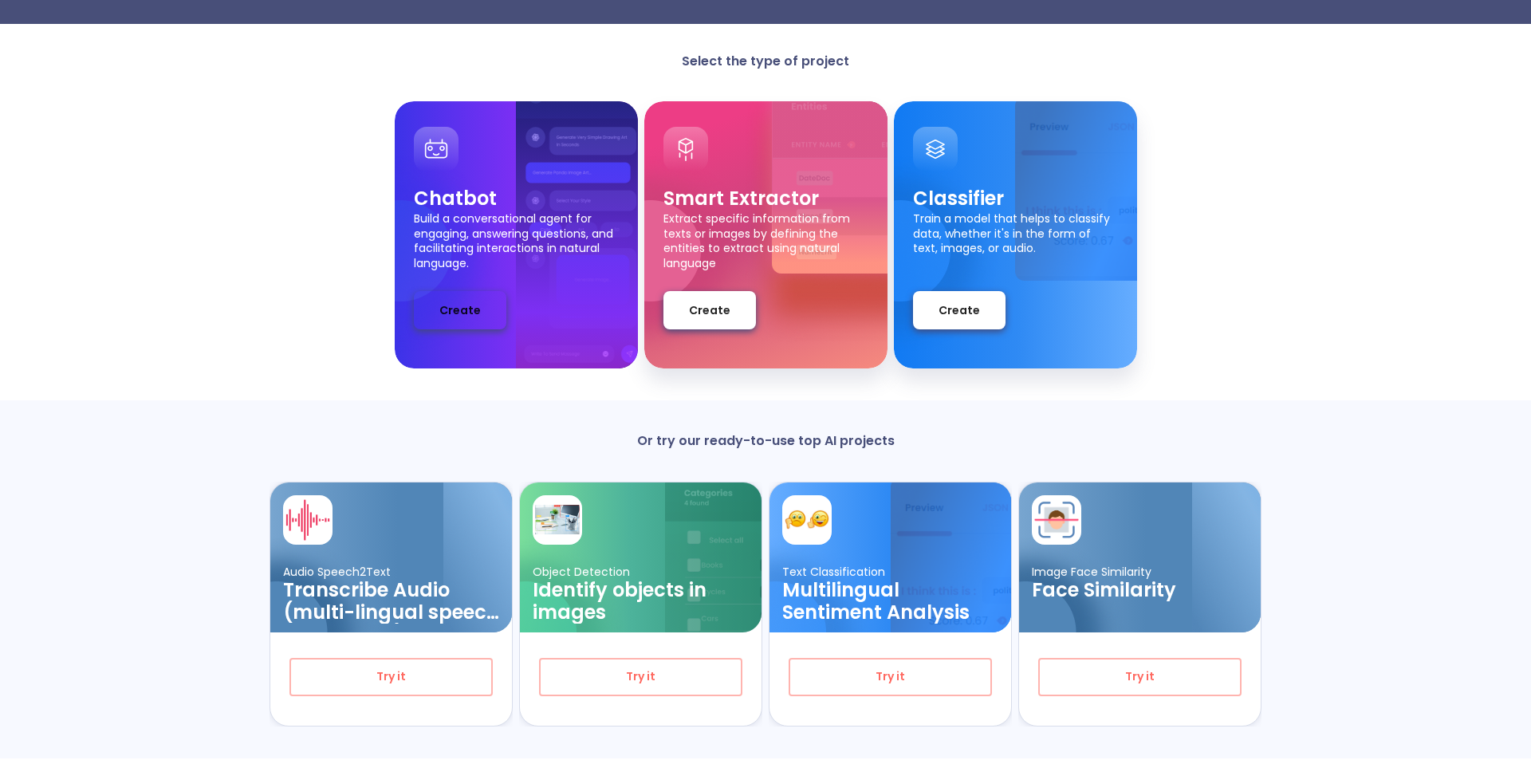
click at [470, 321] on button "Create" at bounding box center [460, 310] width 93 height 38
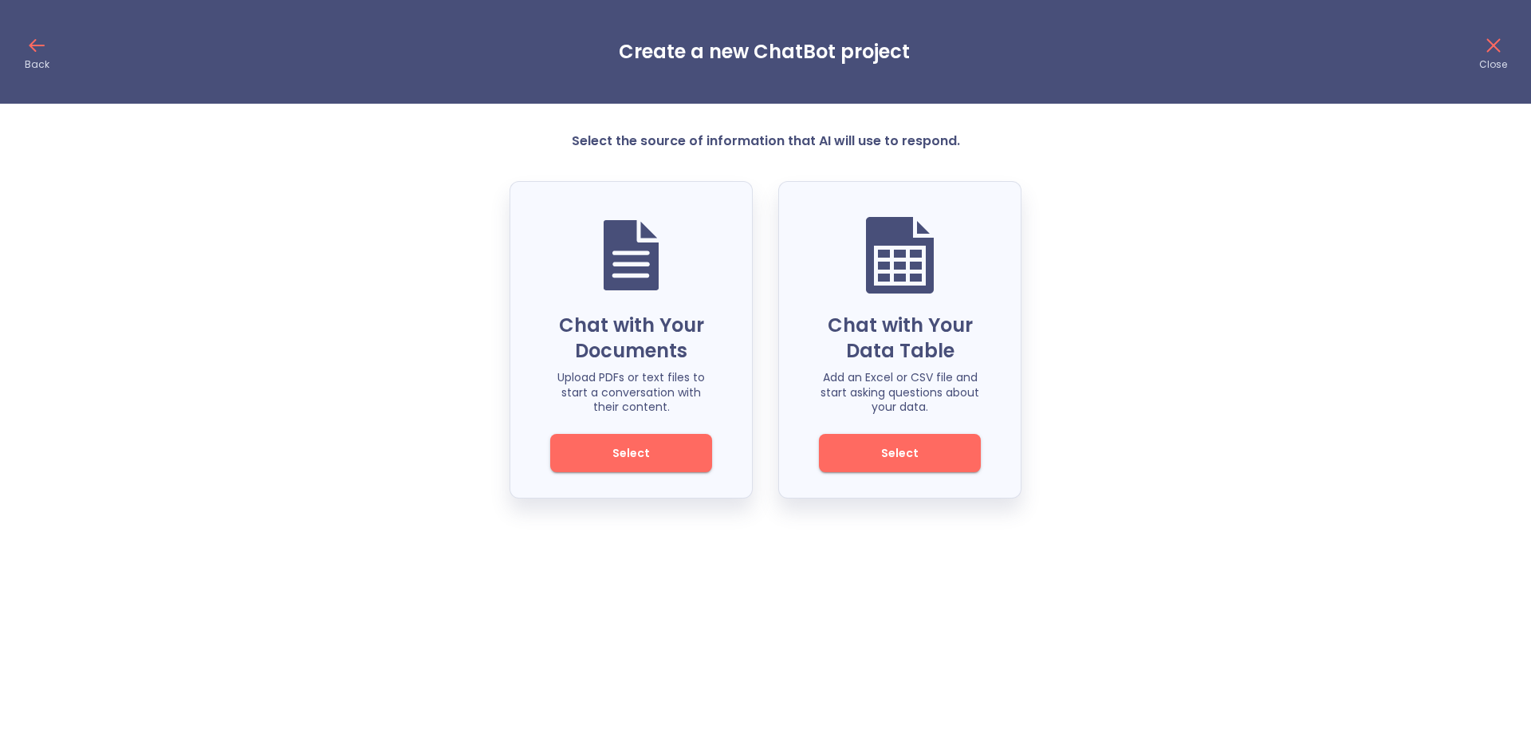
click at [644, 439] on button "Select" at bounding box center [631, 453] width 162 height 38
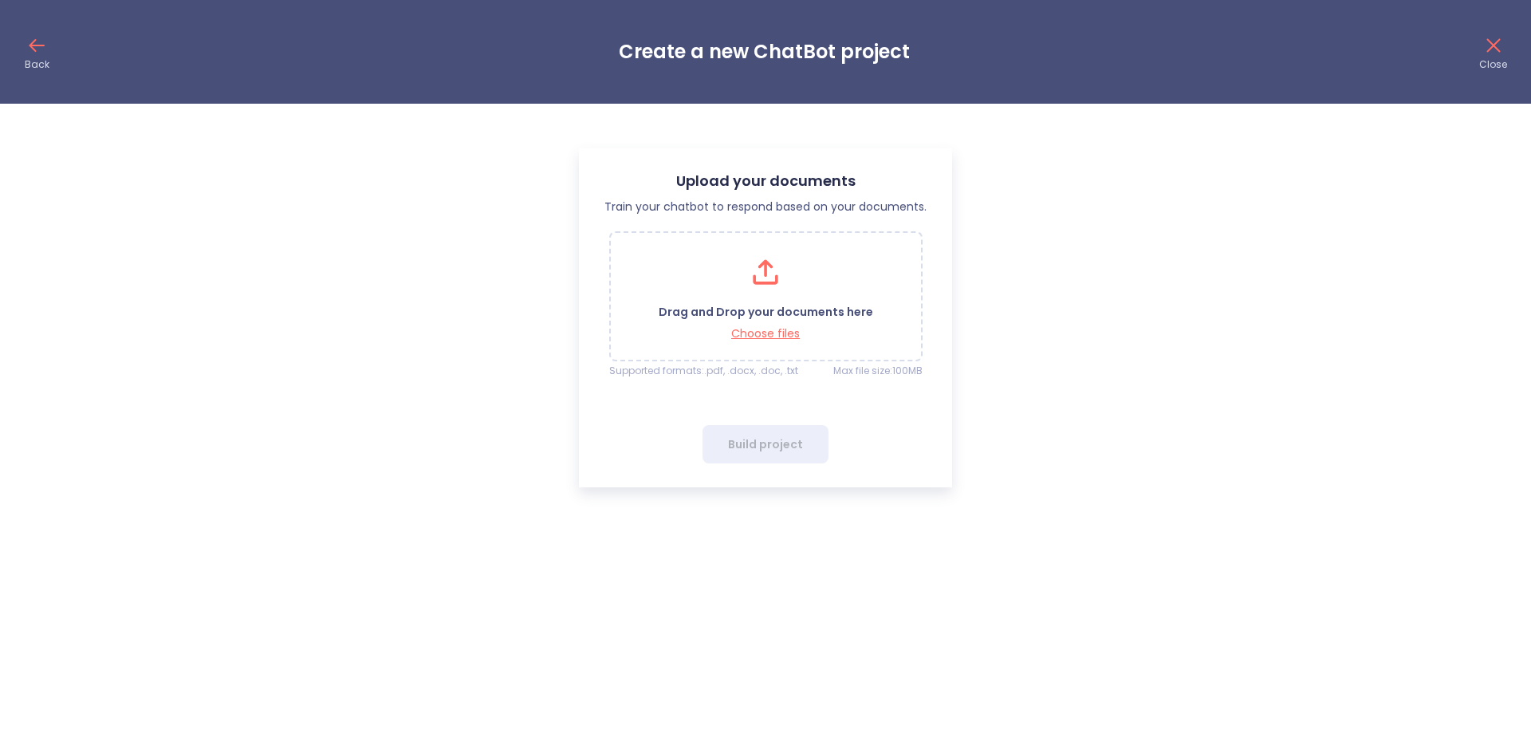
click at [772, 305] on p "Drag and Drop your documents here" at bounding box center [766, 312] width 215 height 15
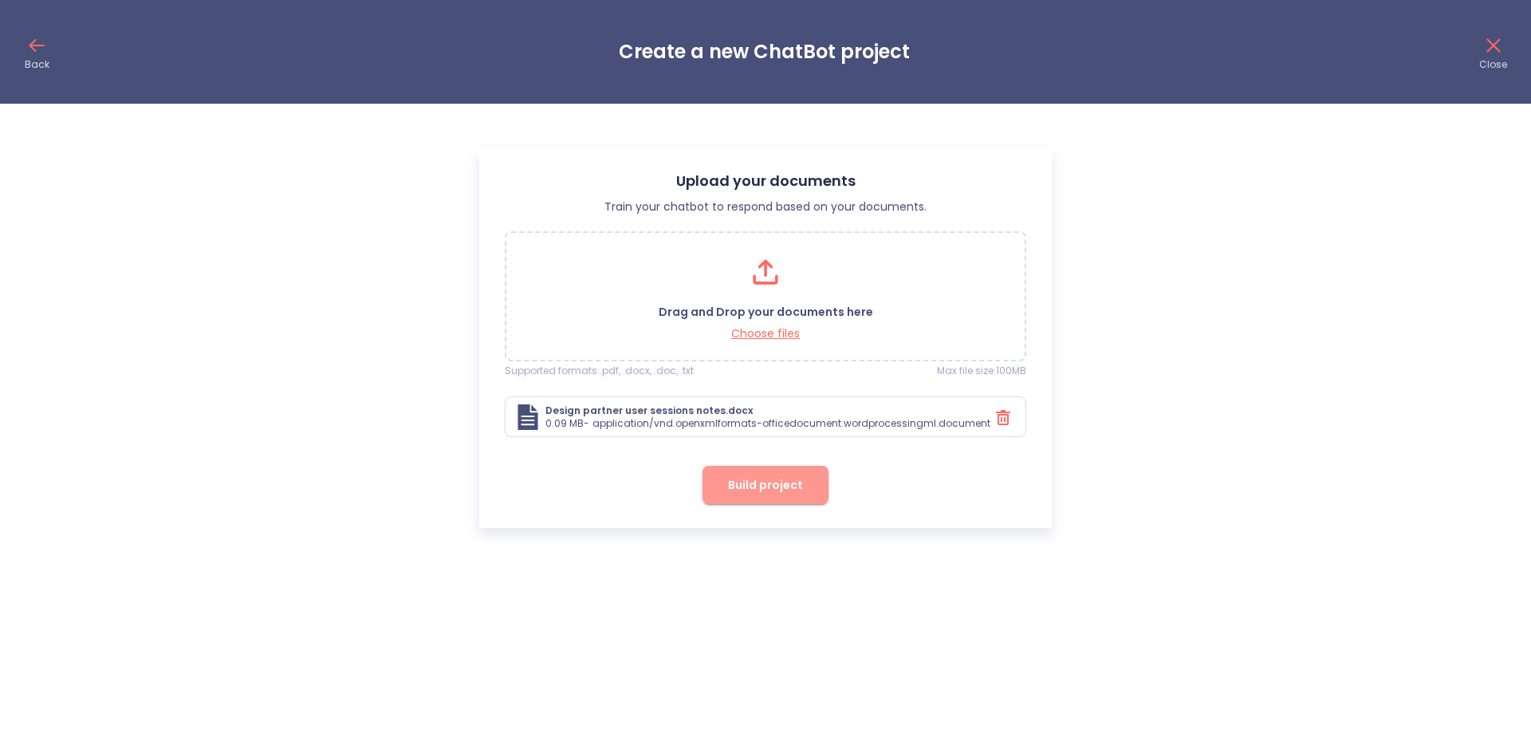
click at [797, 491] on span "Build project" at bounding box center [765, 485] width 75 height 20
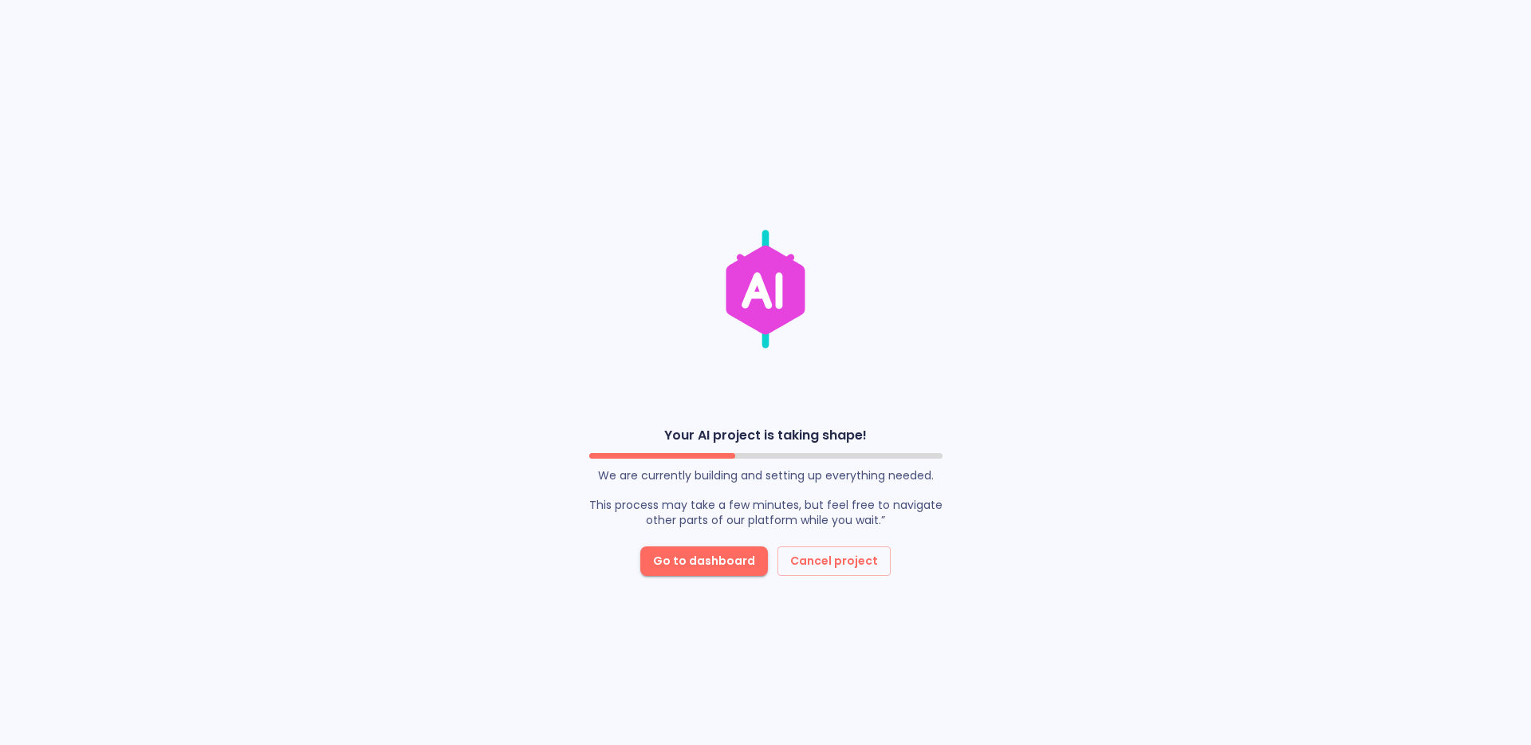
click at [731, 564] on span "Go to dashboard" at bounding box center [704, 561] width 102 height 20
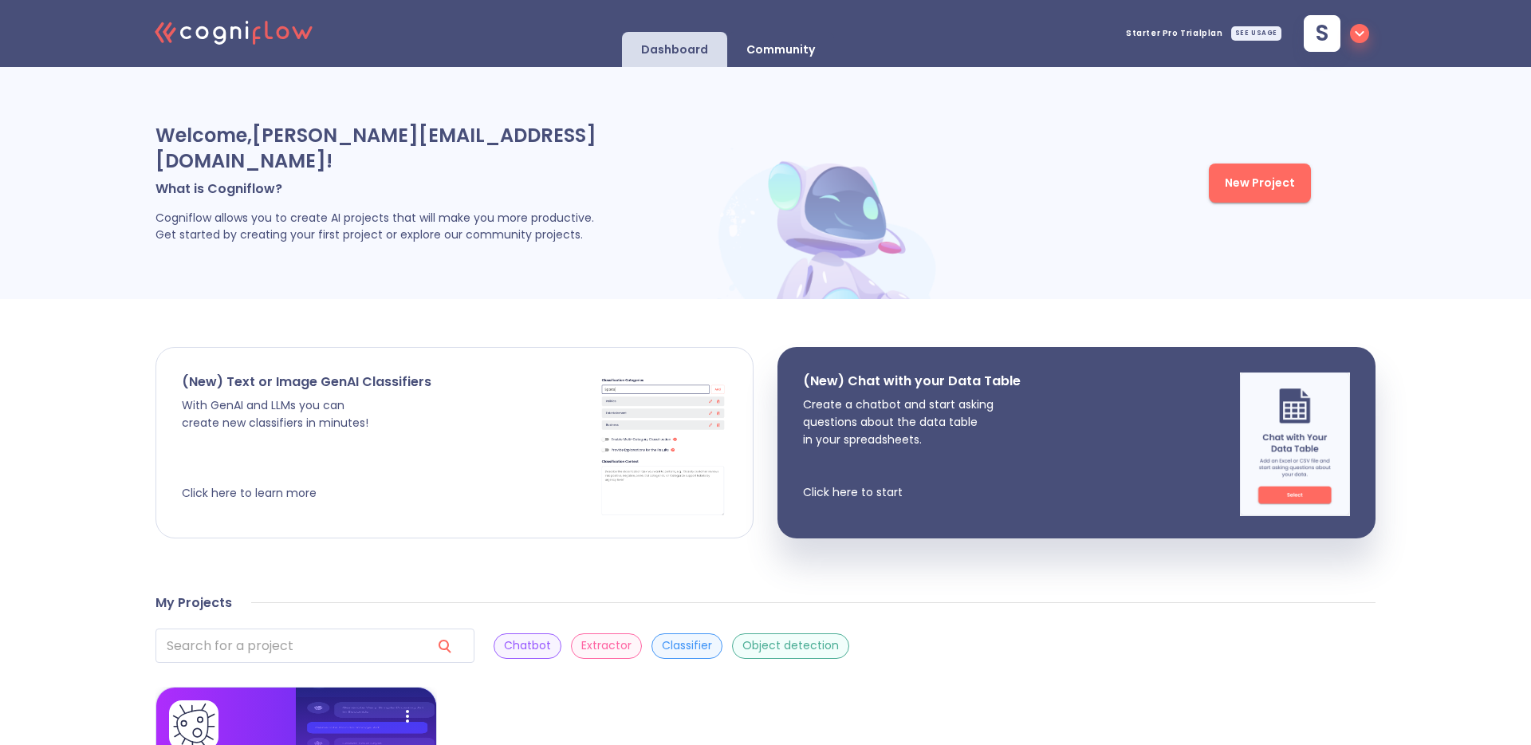
scroll to position [230, 0]
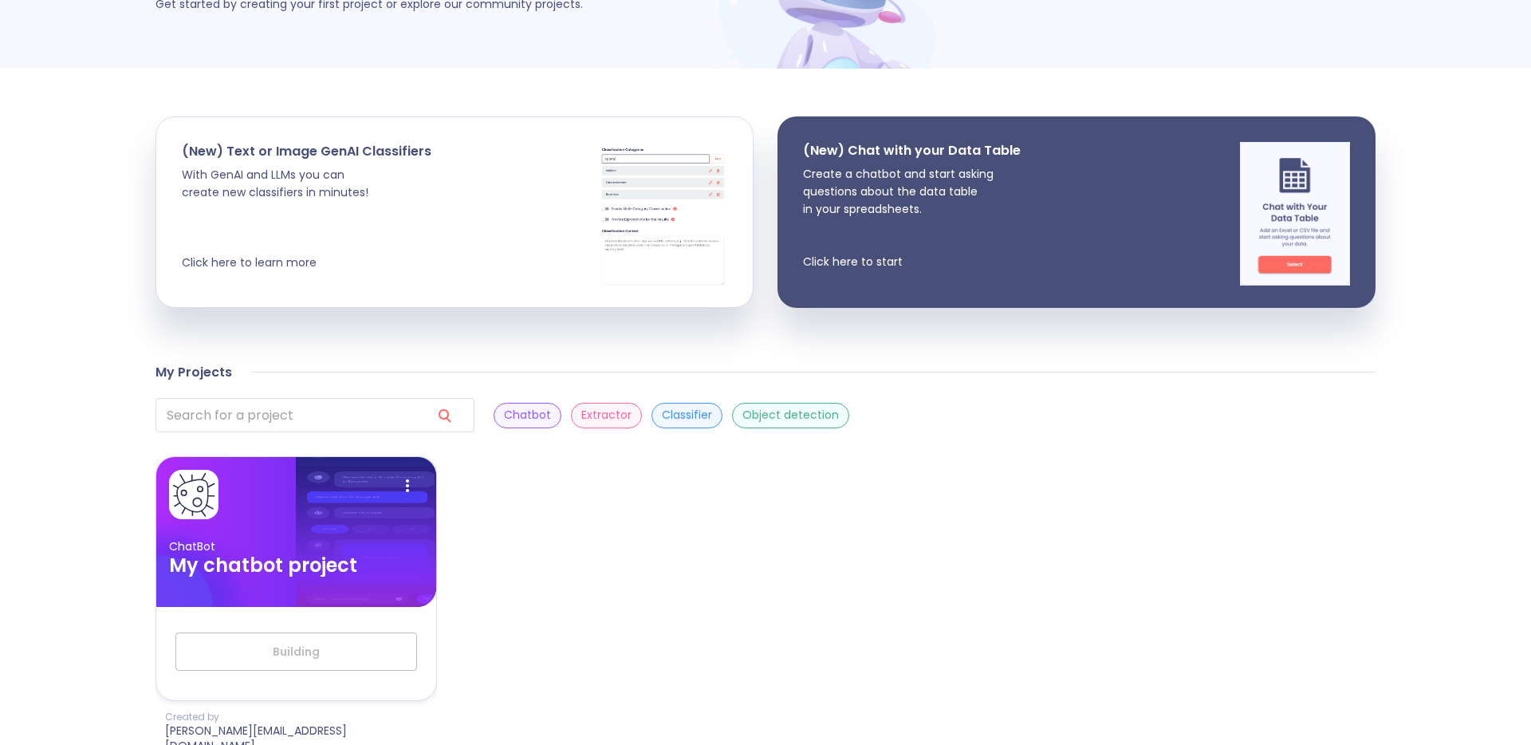
click at [254, 539] on p "ChatBot" at bounding box center [296, 546] width 254 height 15
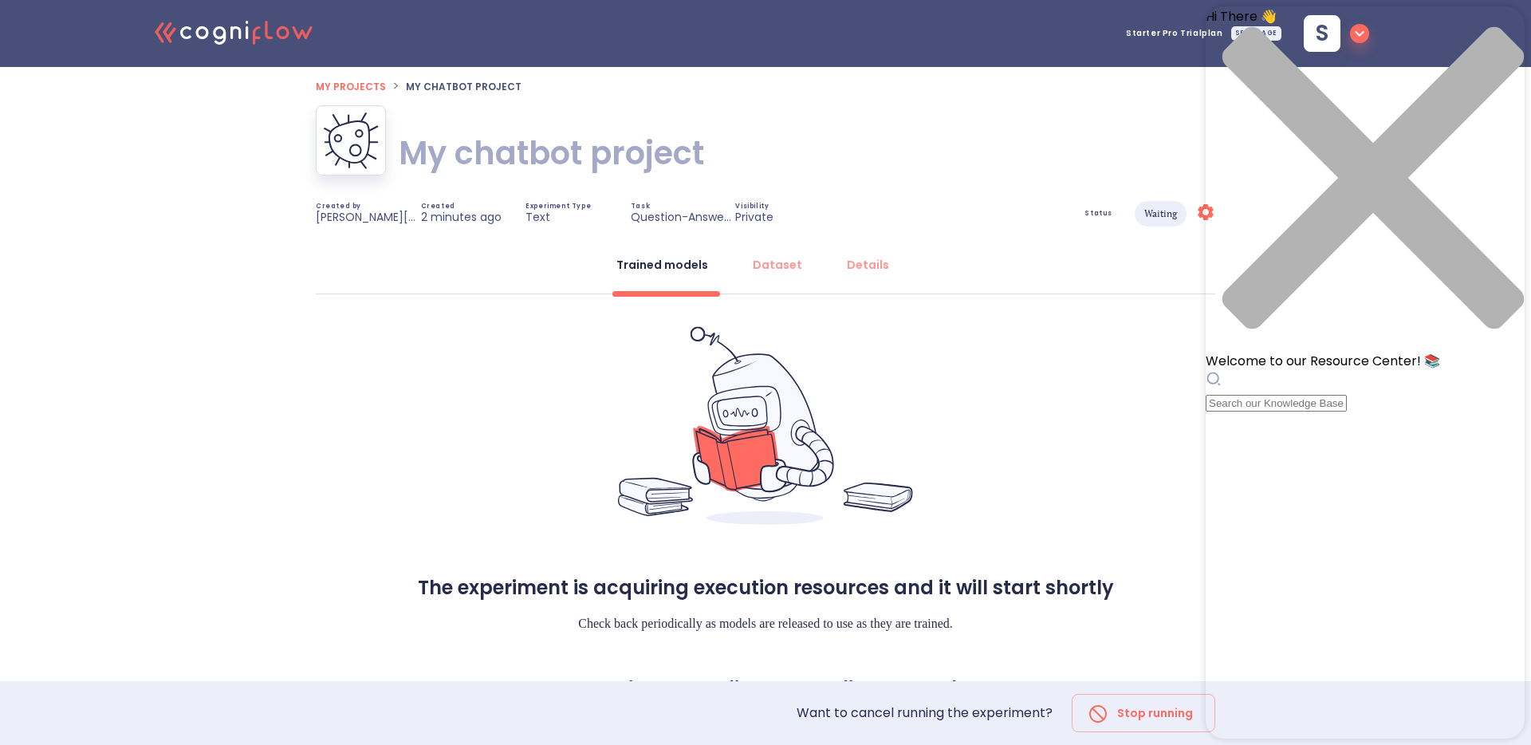
click at [1359, 94] on div "Hi There 👋 Welcome to our Resource Center! 📚" at bounding box center [1365, 209] width 319 height 406
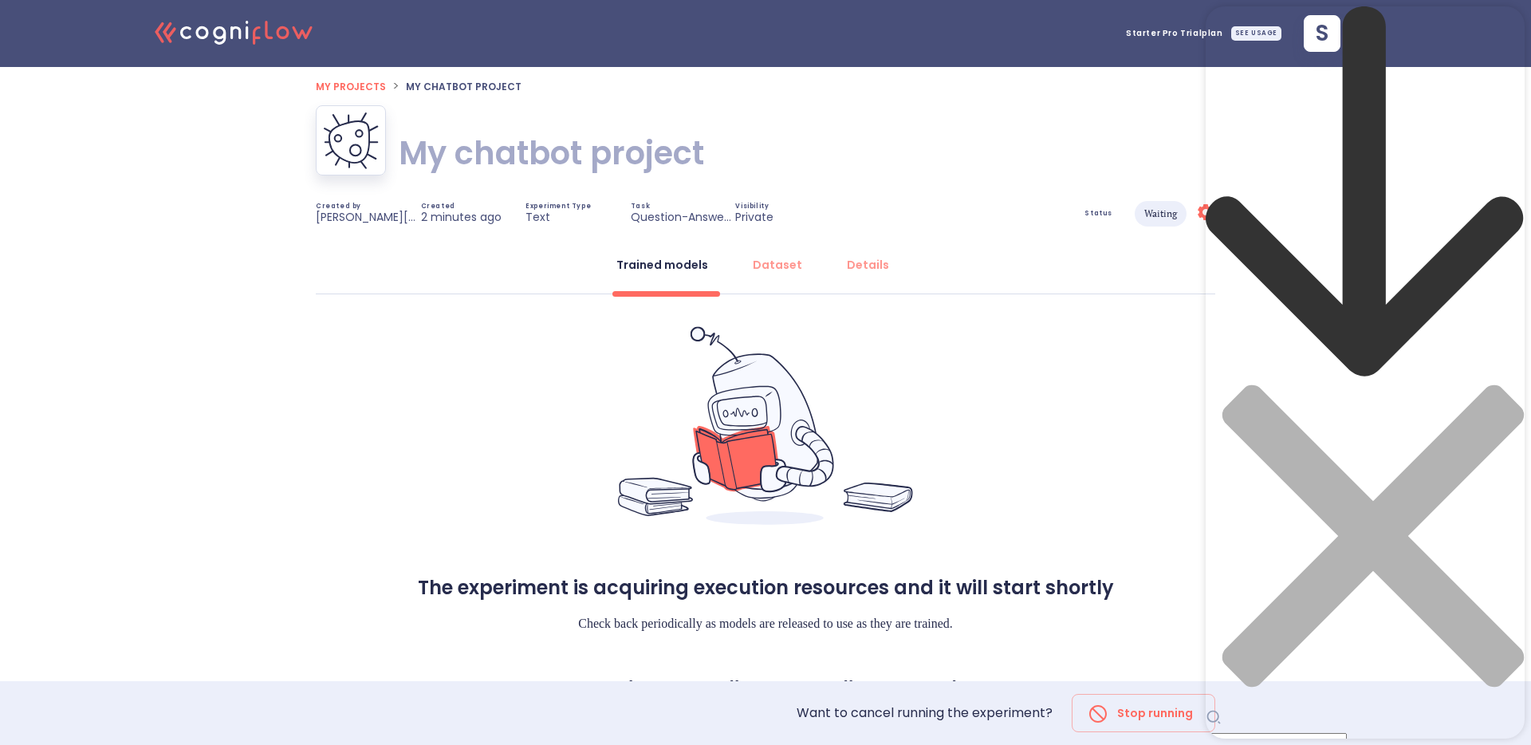
type input "ג"
type input "egeg"
click at [1499, 384] on icon "close resource center" at bounding box center [1372, 534] width 301 height 301
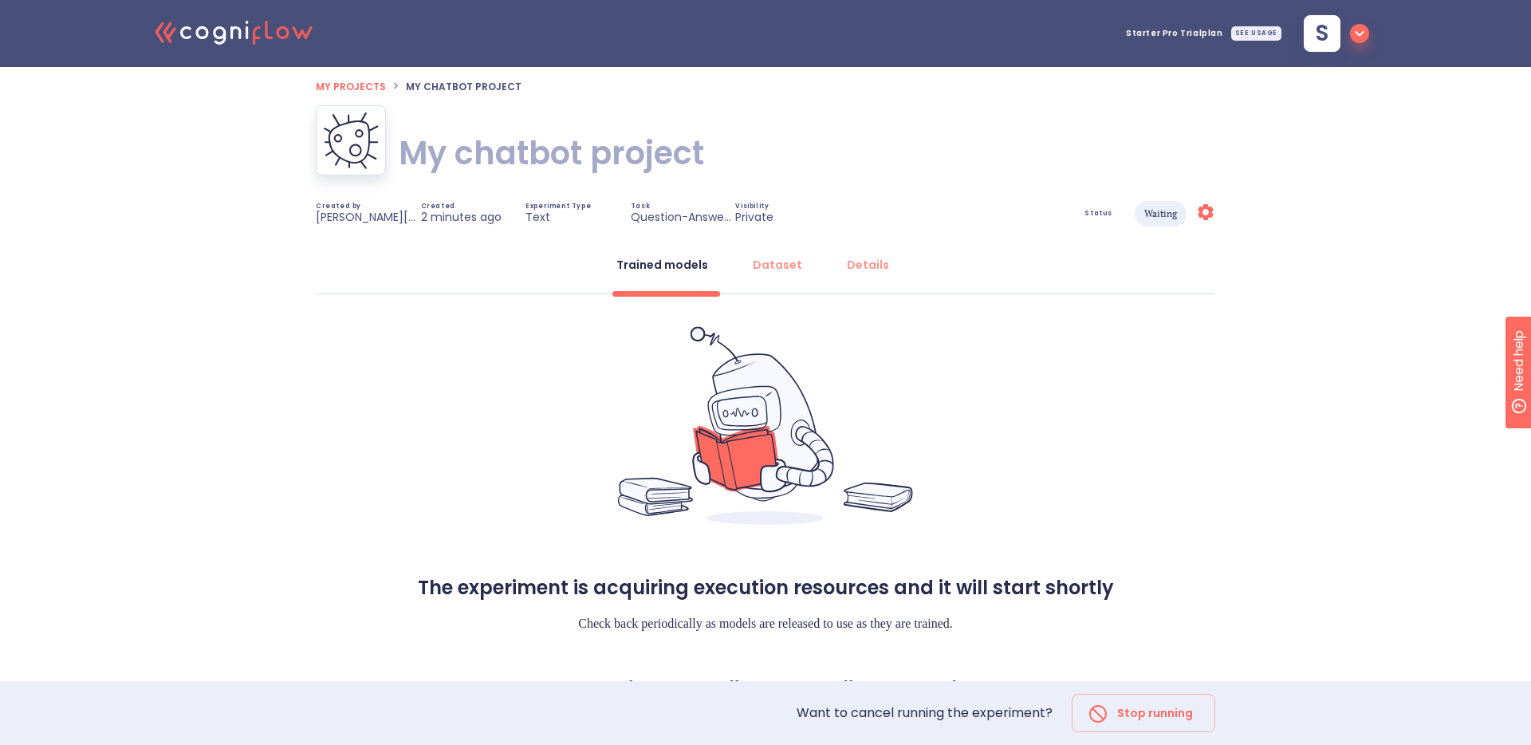
scroll to position [40, 0]
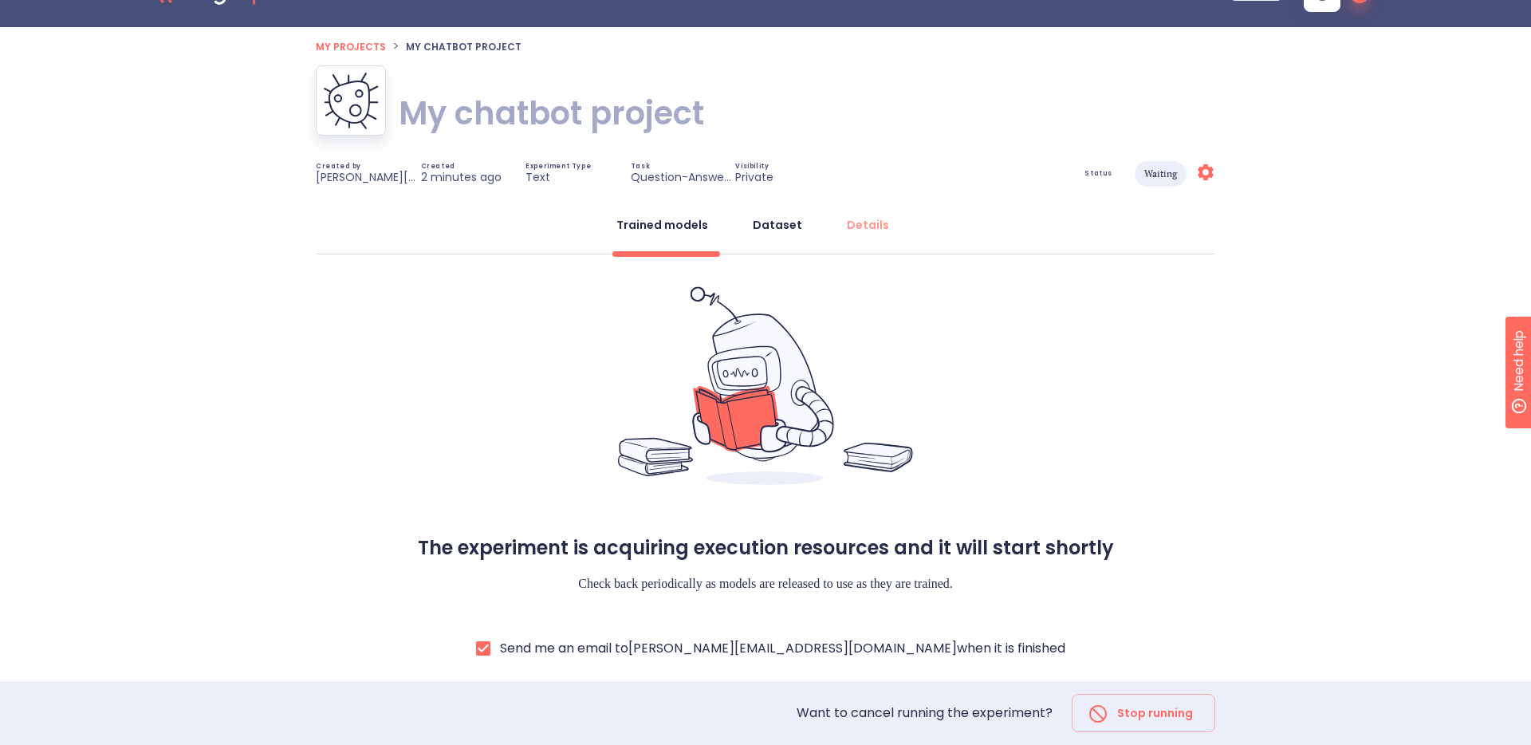
click at [772, 219] on div "Dataset" at bounding box center [777, 225] width 49 height 16
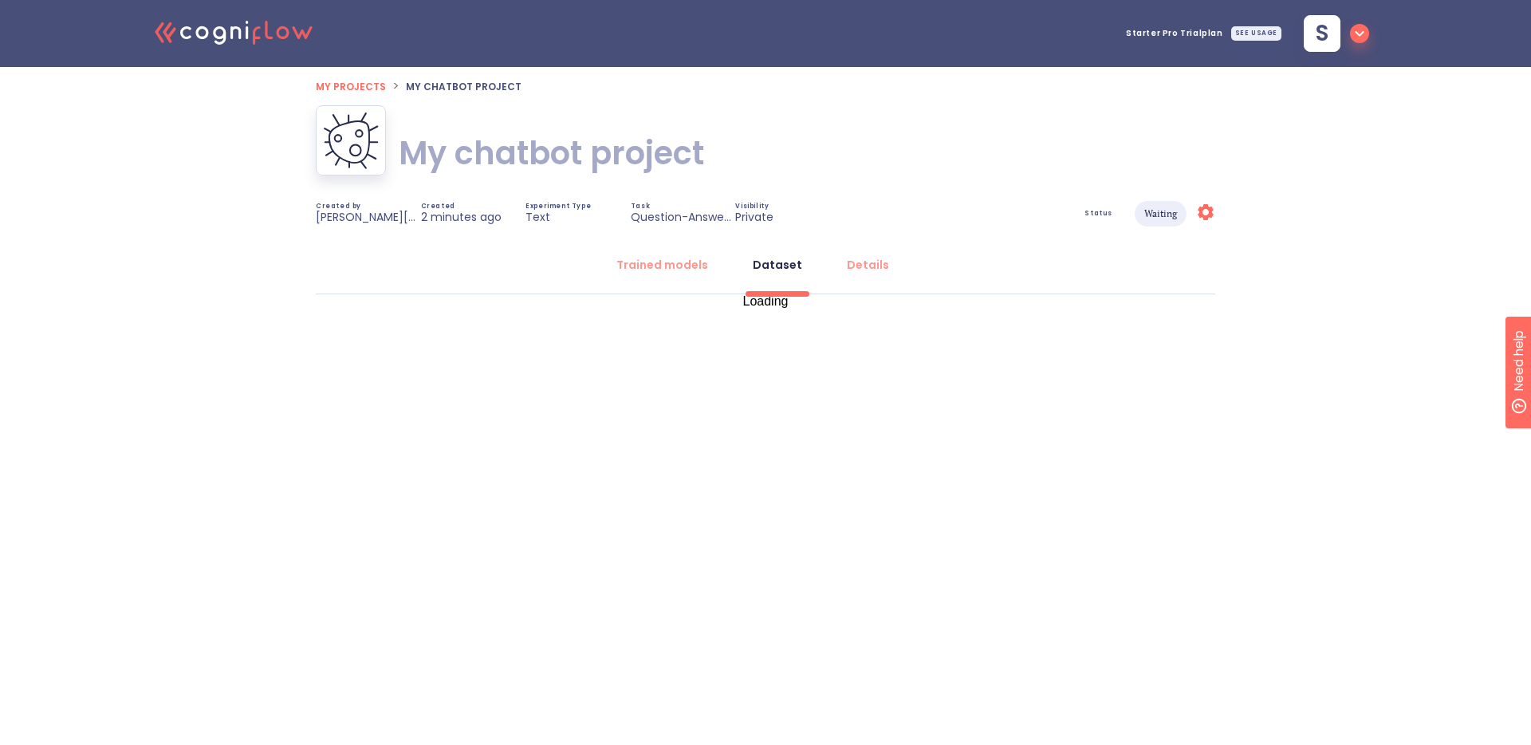
scroll to position [0, 0]
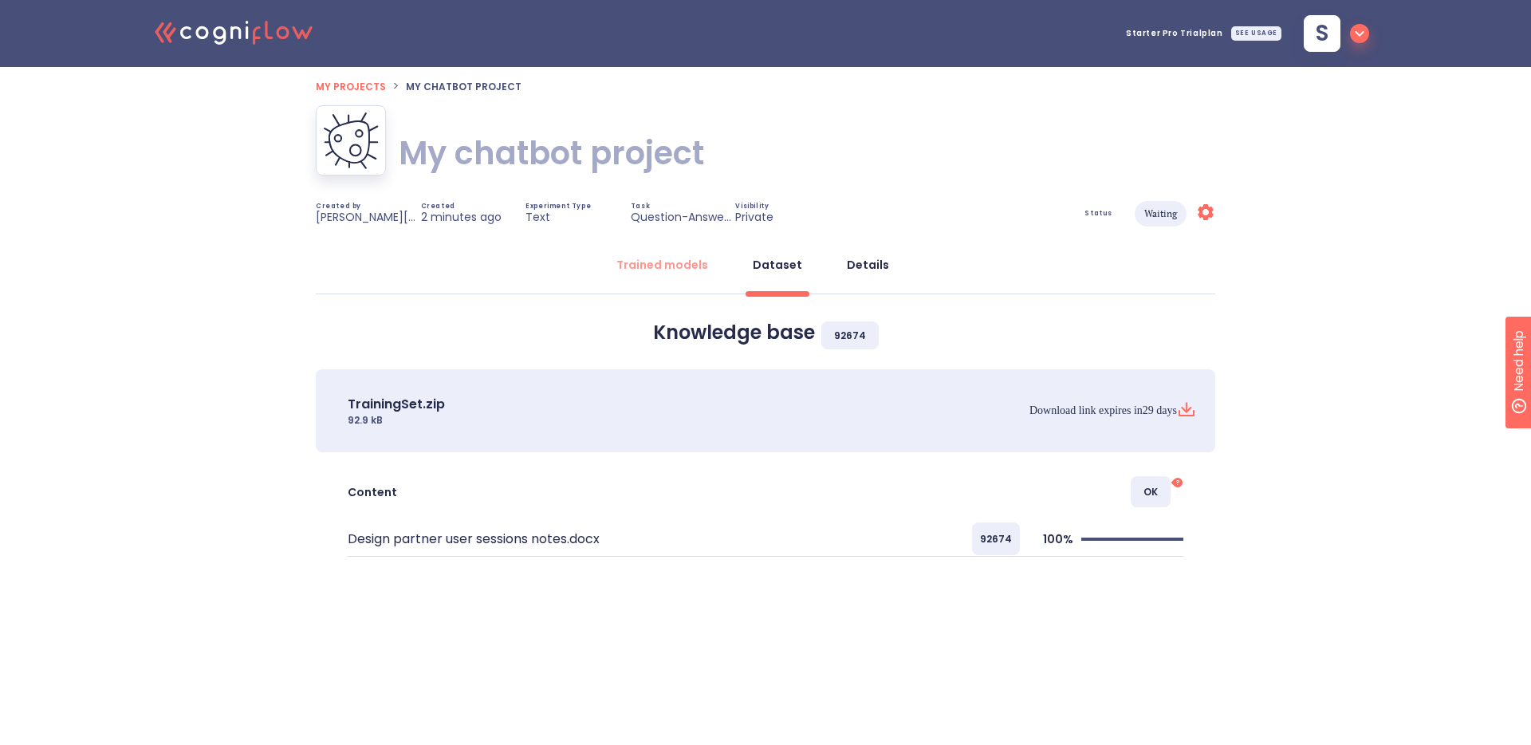
click at [876, 269] on div "Details" at bounding box center [868, 265] width 42 height 16
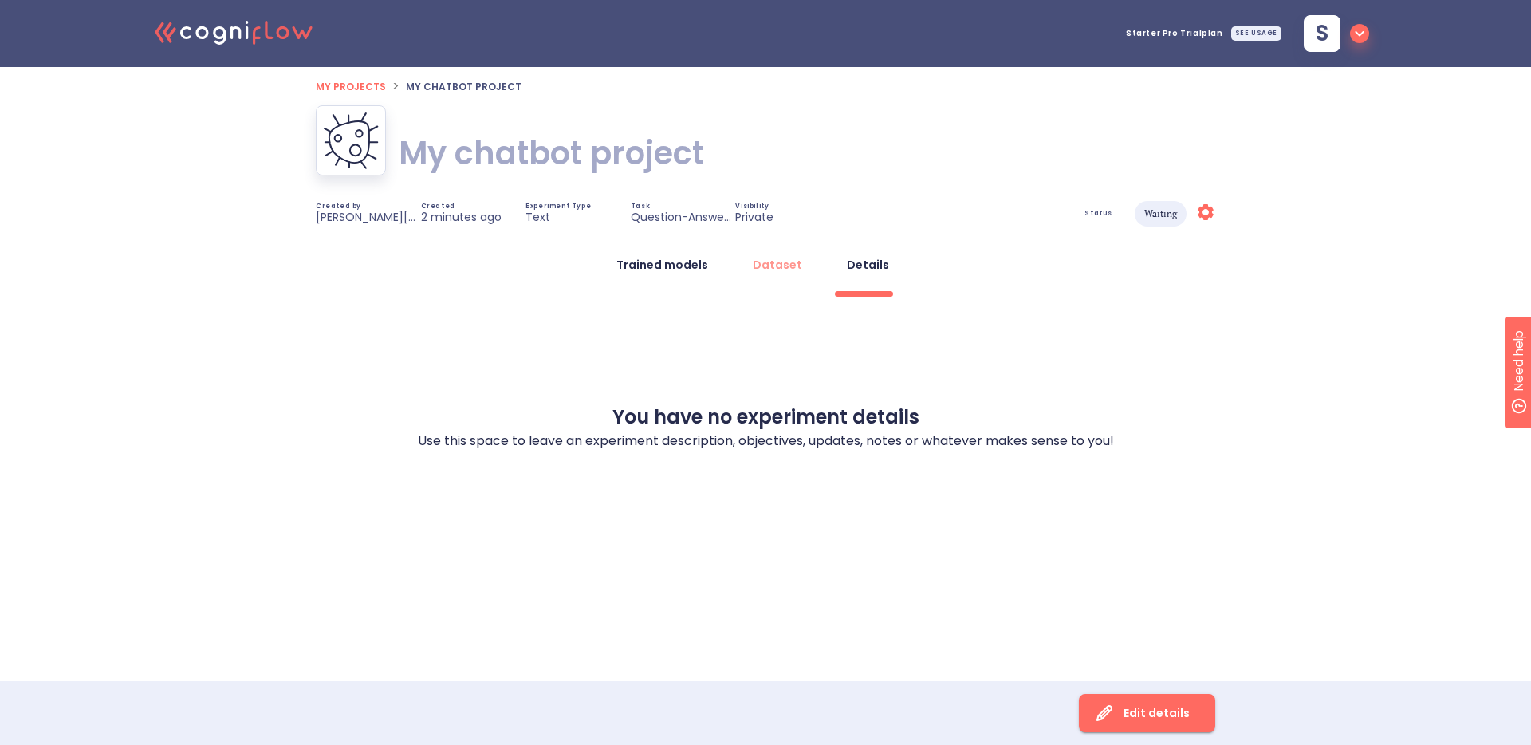
click at [687, 268] on div "Trained models" at bounding box center [662, 265] width 92 height 16
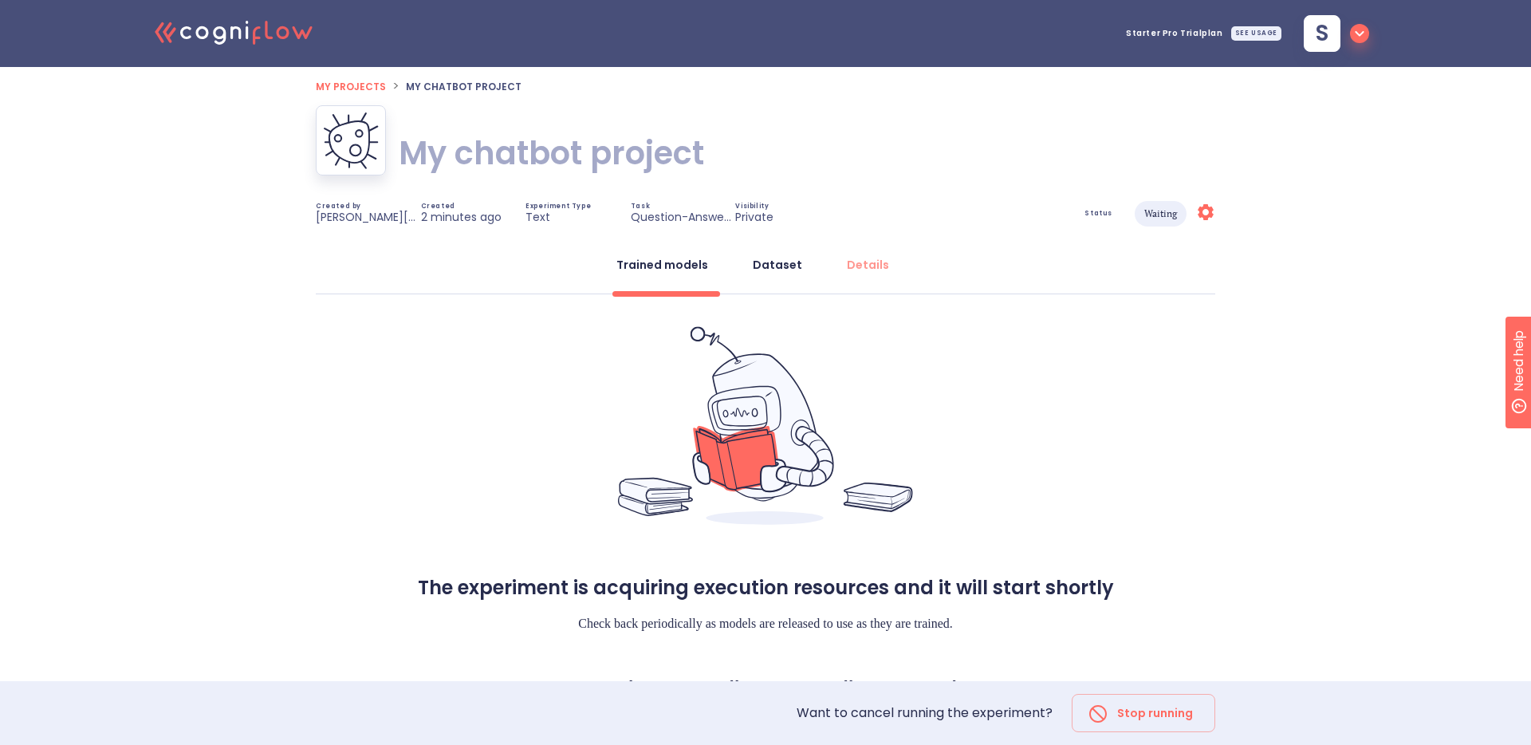
drag, startPoint x: 786, startPoint y: 265, endPoint x: 796, endPoint y: 267, distance: 9.9
click at [786, 266] on div "Dataset" at bounding box center [777, 265] width 49 height 16
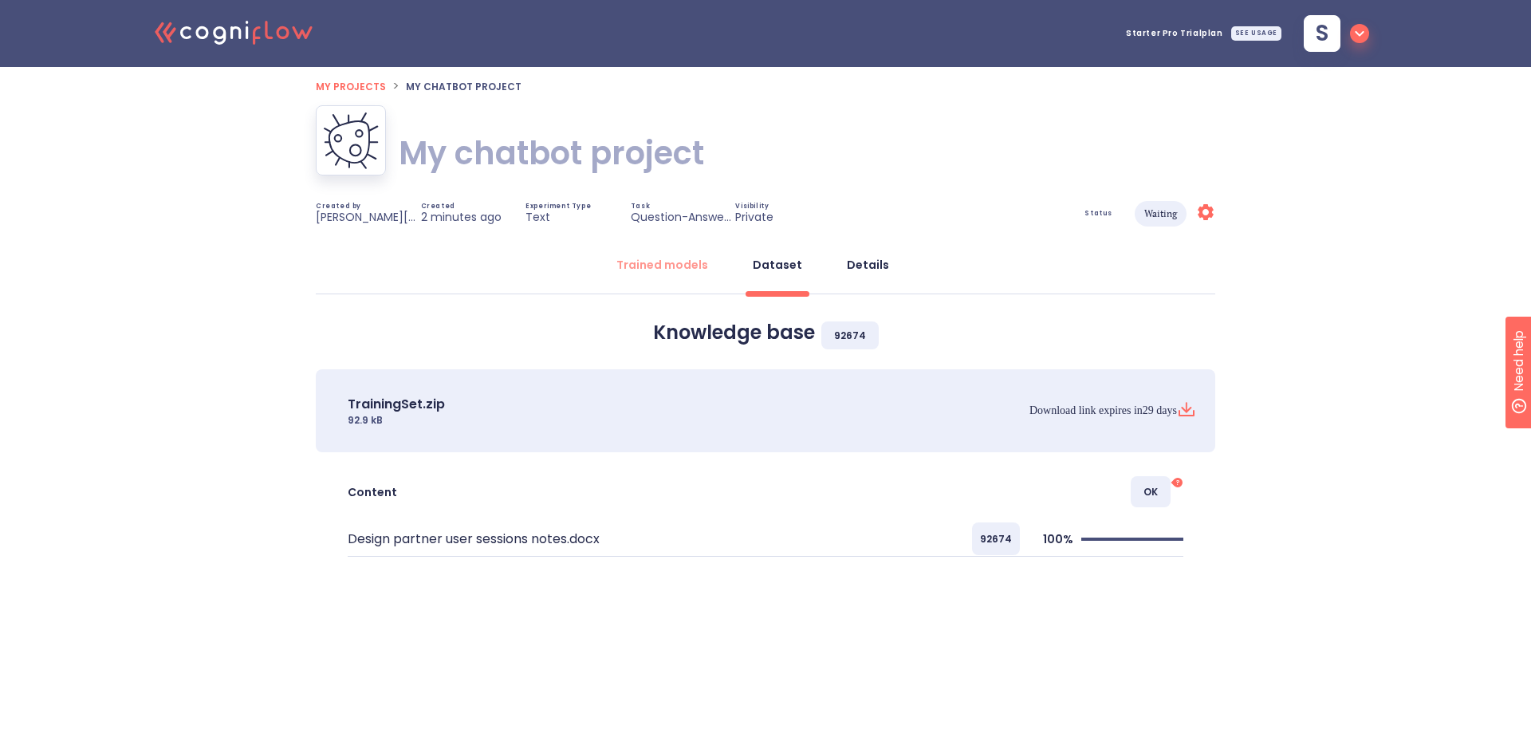
click at [857, 266] on div "Details" at bounding box center [868, 265] width 42 height 16
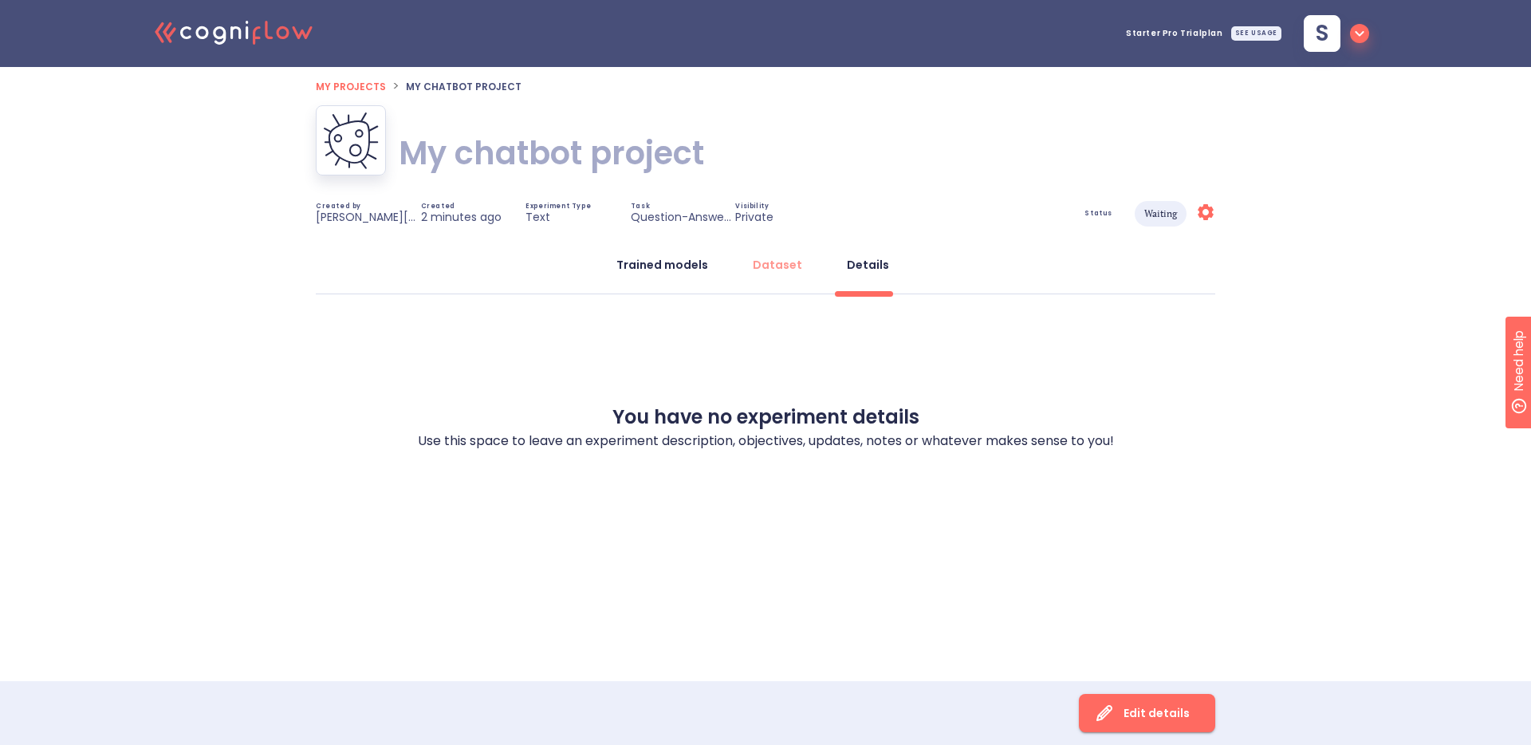
click at [670, 269] on div "Trained models" at bounding box center [662, 265] width 92 height 16
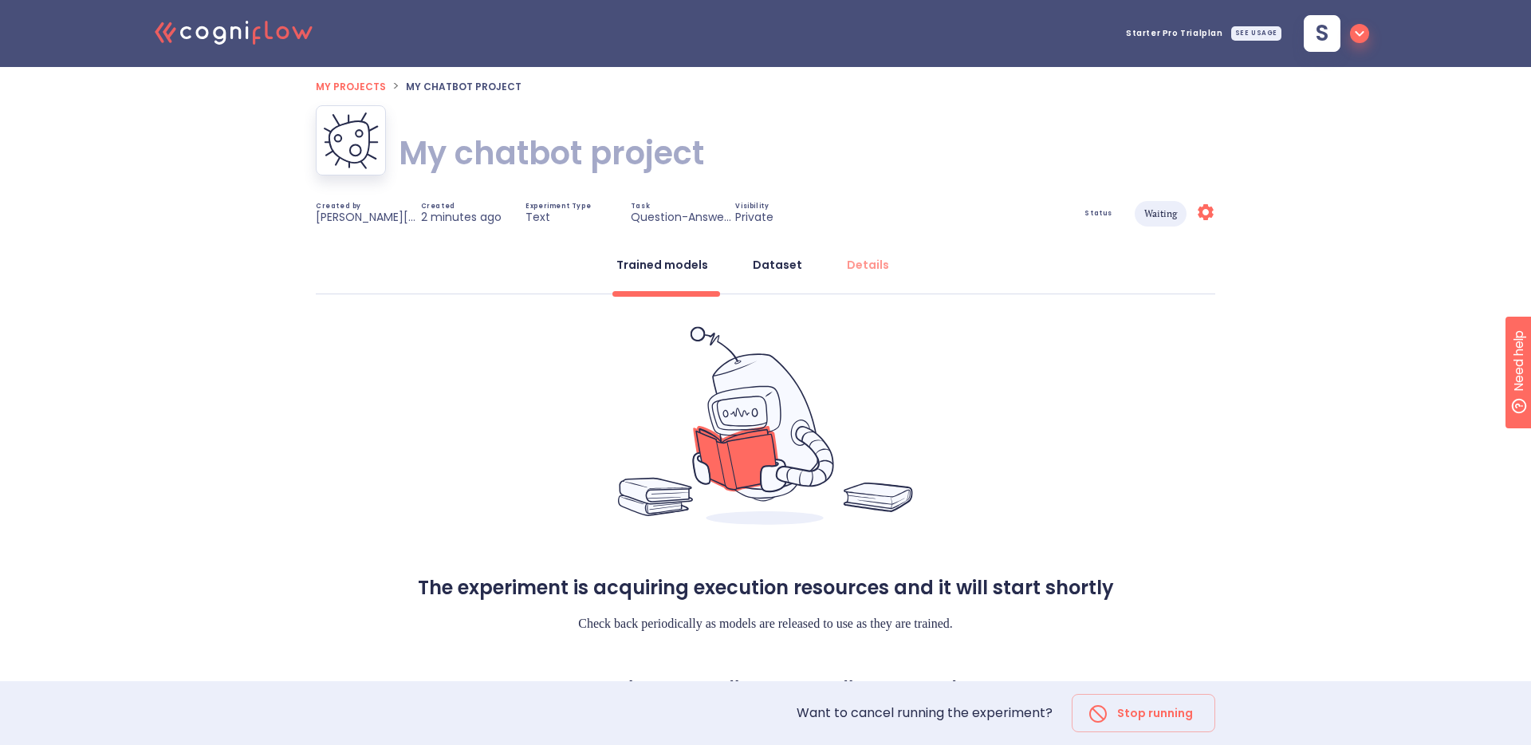
click at [785, 266] on div "Dataset" at bounding box center [777, 265] width 49 height 16
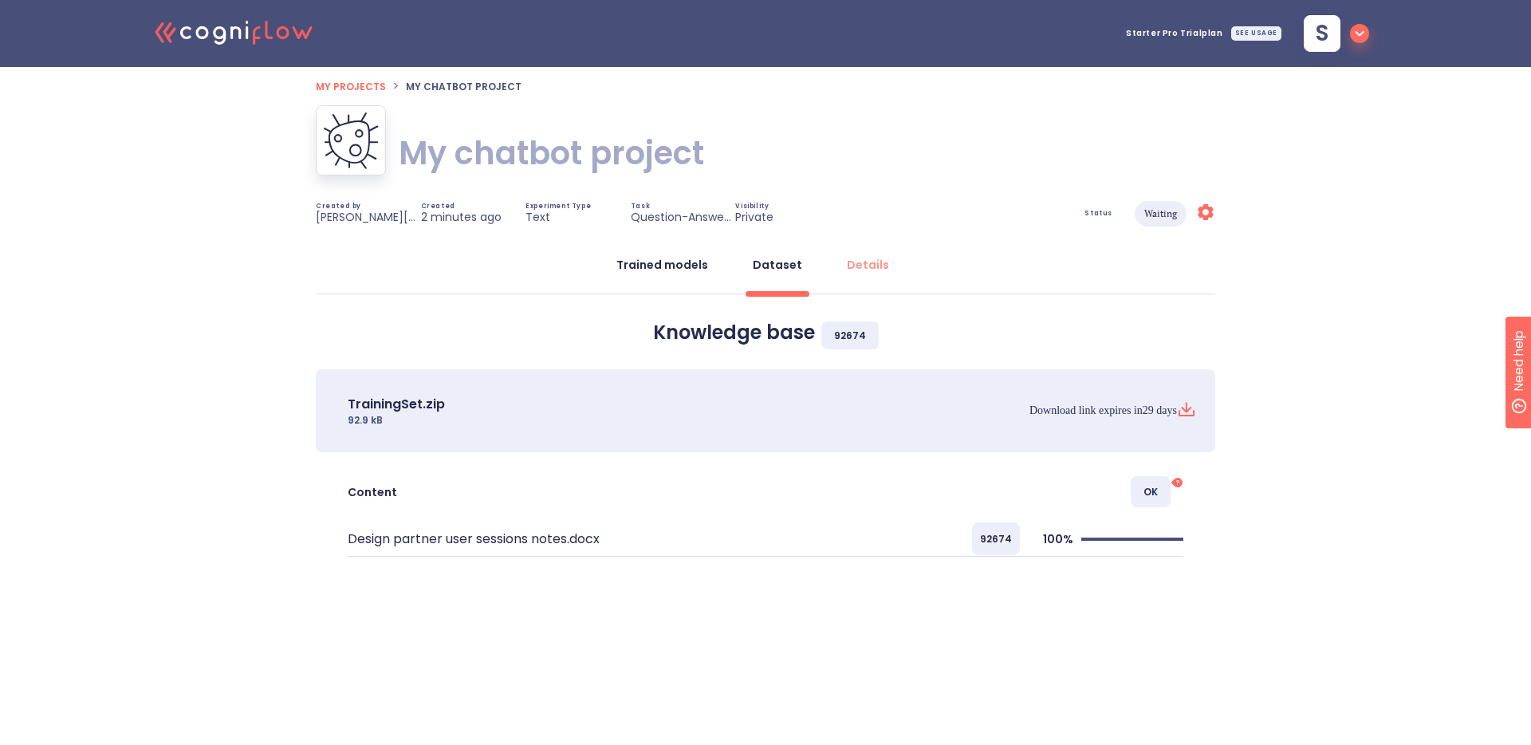
click at [664, 264] on div "Trained models" at bounding box center [662, 265] width 92 height 16
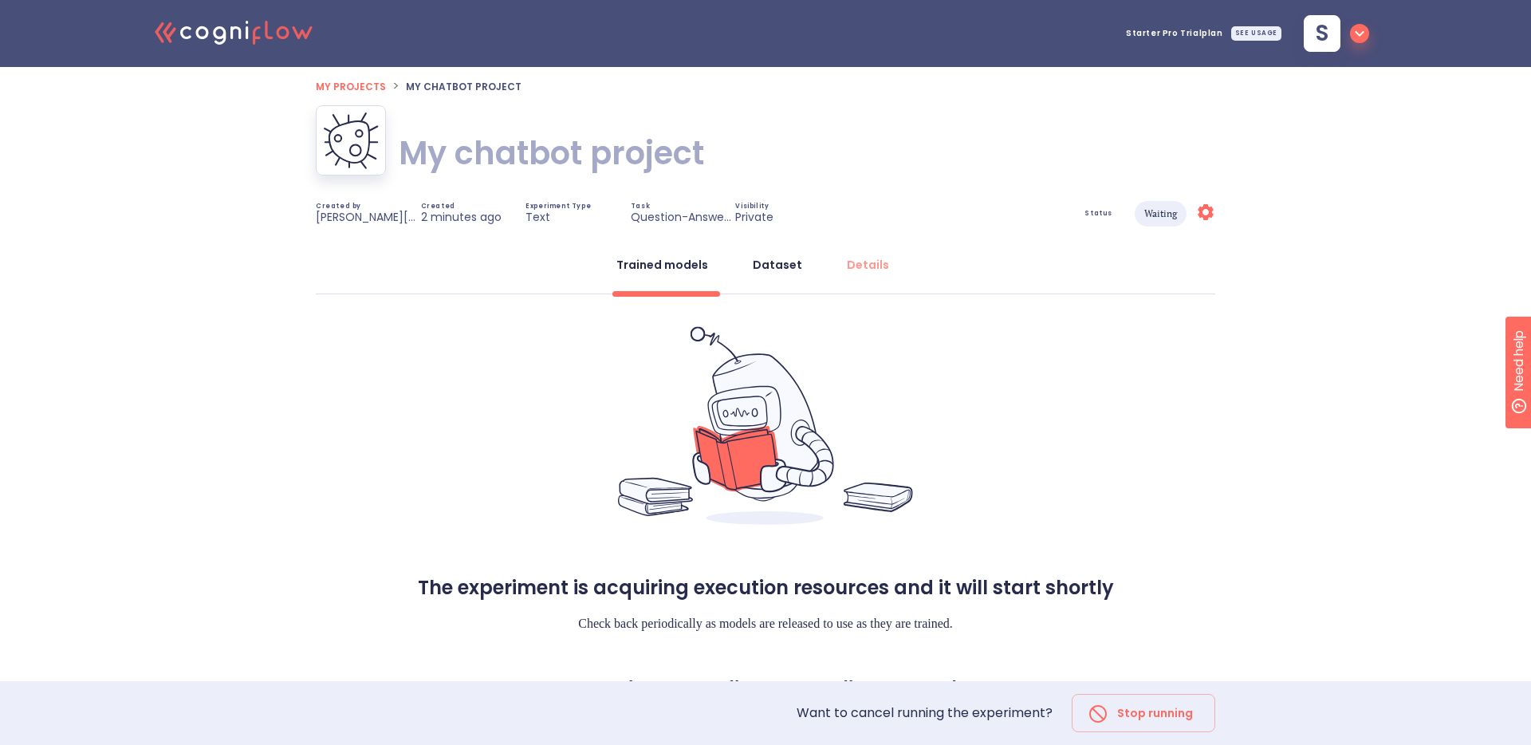
click at [782, 269] on div "Dataset" at bounding box center [777, 265] width 49 height 16
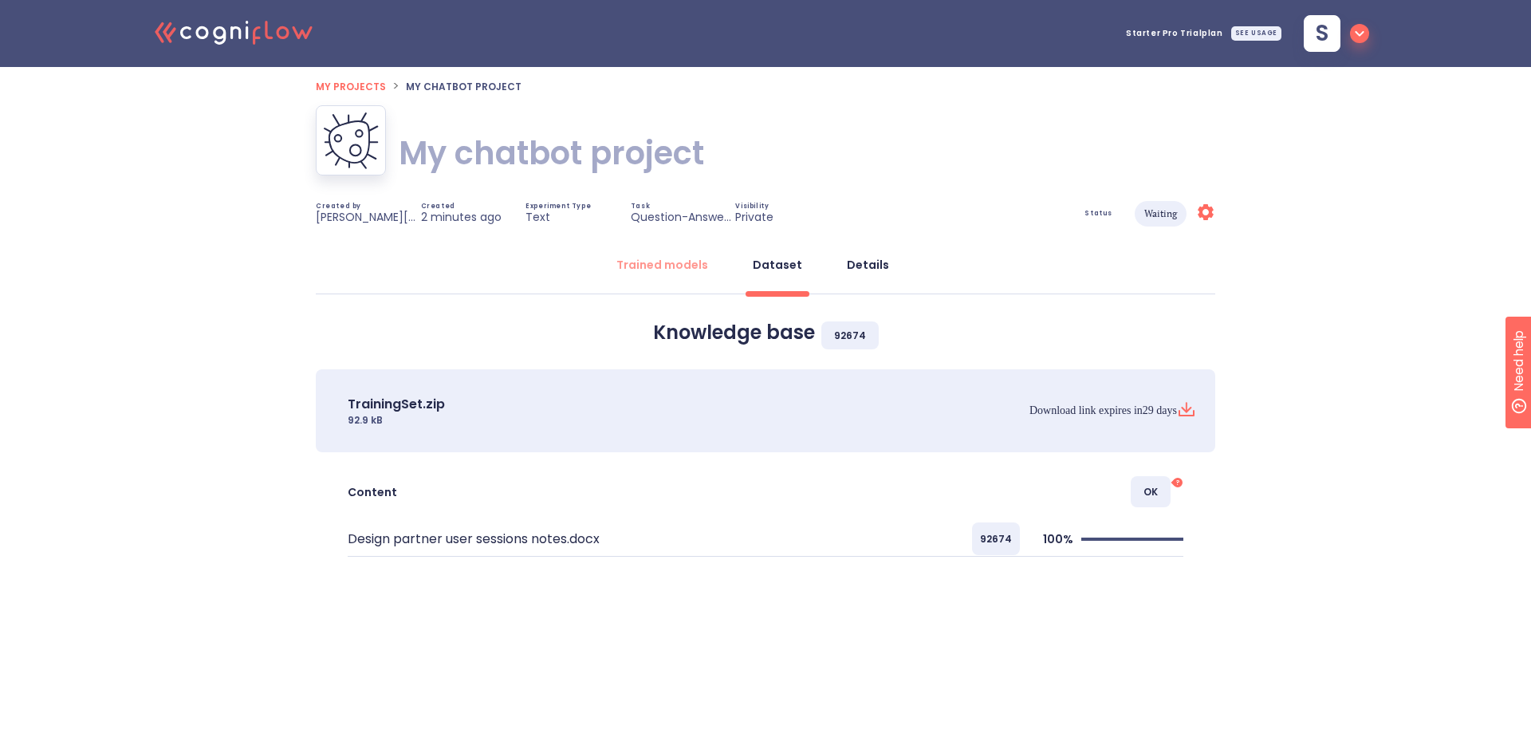
click at [858, 267] on div "Details" at bounding box center [868, 265] width 42 height 16
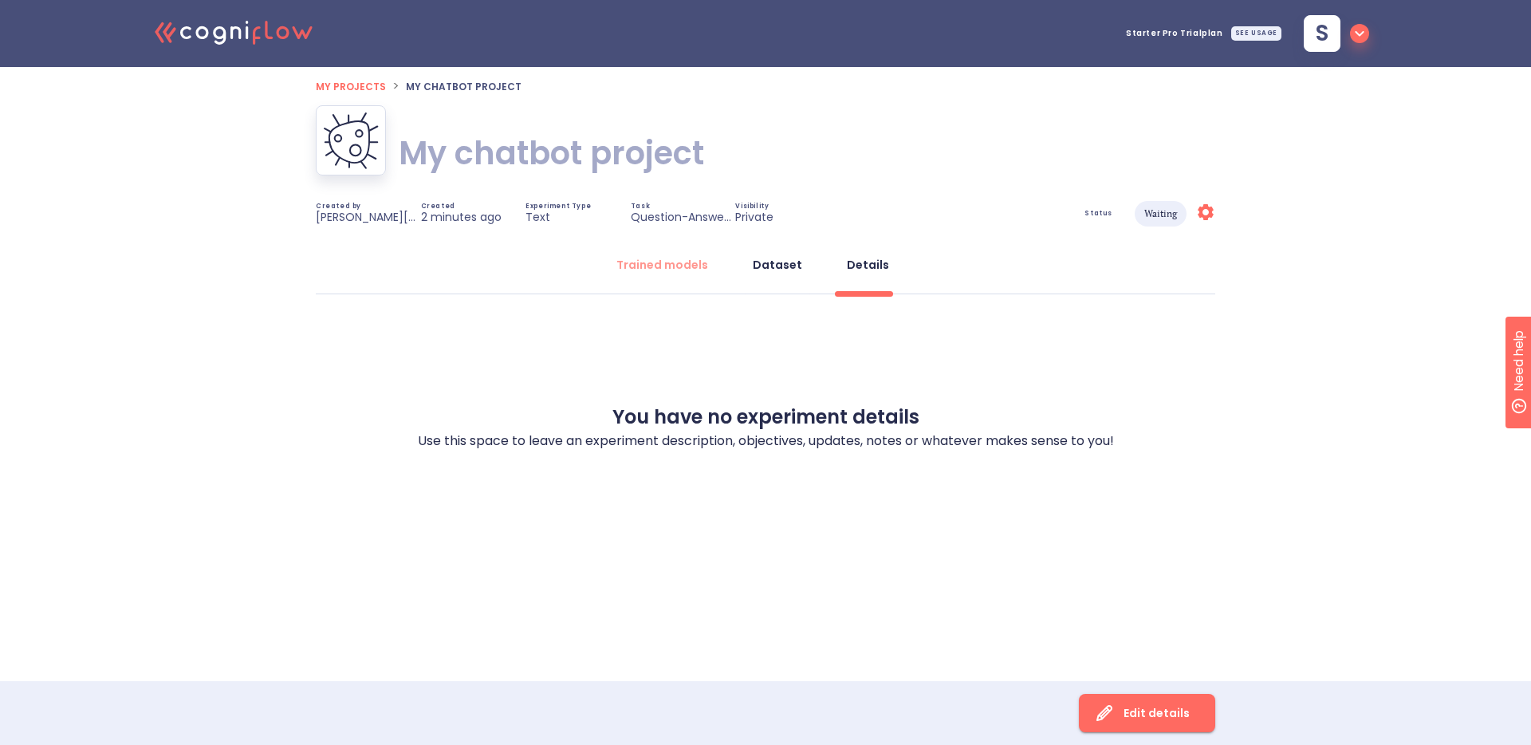
click at [762, 266] on div "Dataset" at bounding box center [777, 265] width 49 height 16
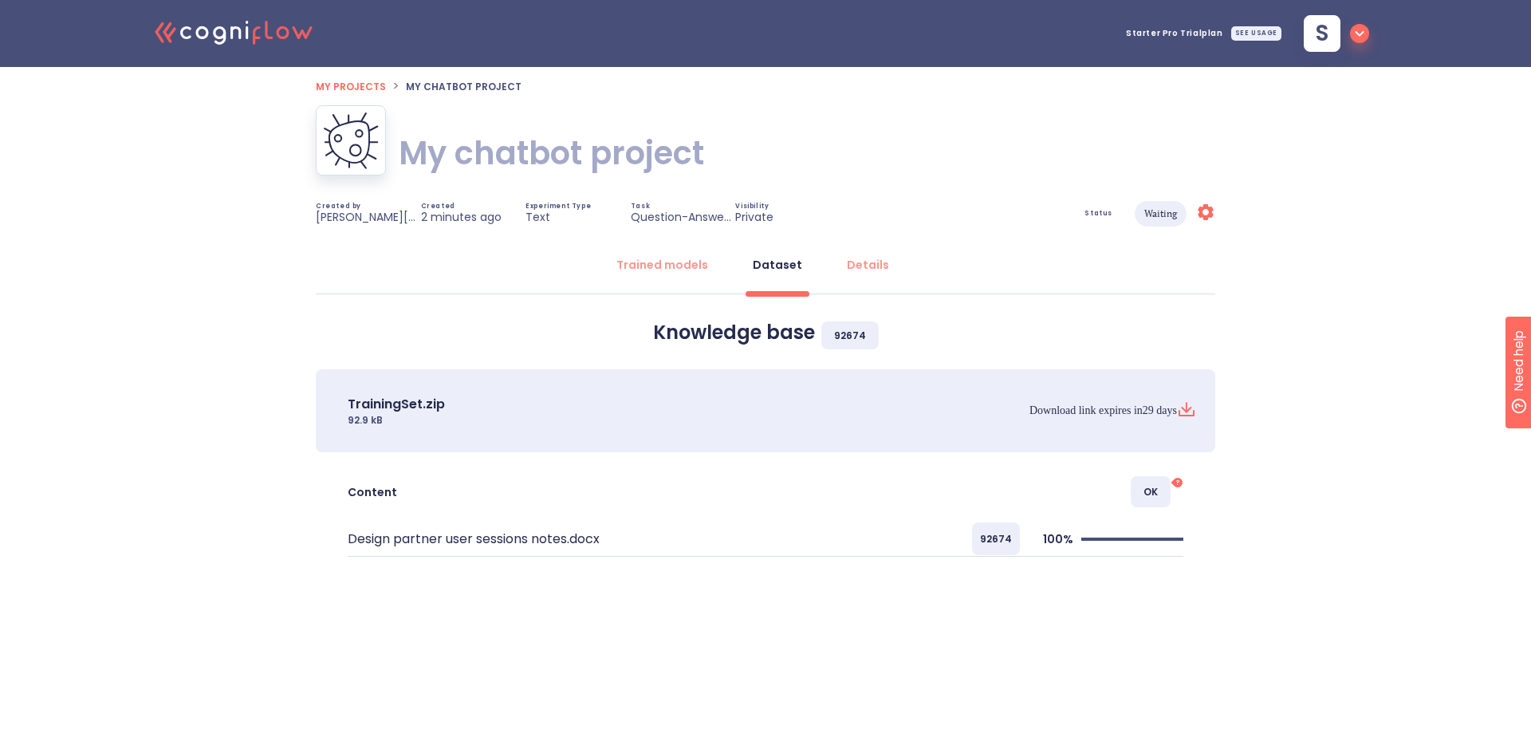
click at [413, 423] on div "TrainingSet.zip 92.9 kB" at bounding box center [489, 411] width 283 height 32
click at [372, 499] on span "Content" at bounding box center [372, 492] width 49 height 20
click at [422, 548] on p "Design partner user sessions notes.docx" at bounding box center [474, 538] width 252 height 19
drag, startPoint x: 1005, startPoint y: 540, endPoint x: 1075, endPoint y: 528, distance: 71.2
click at [1006, 540] on span "92674" at bounding box center [996, 538] width 48 height 33
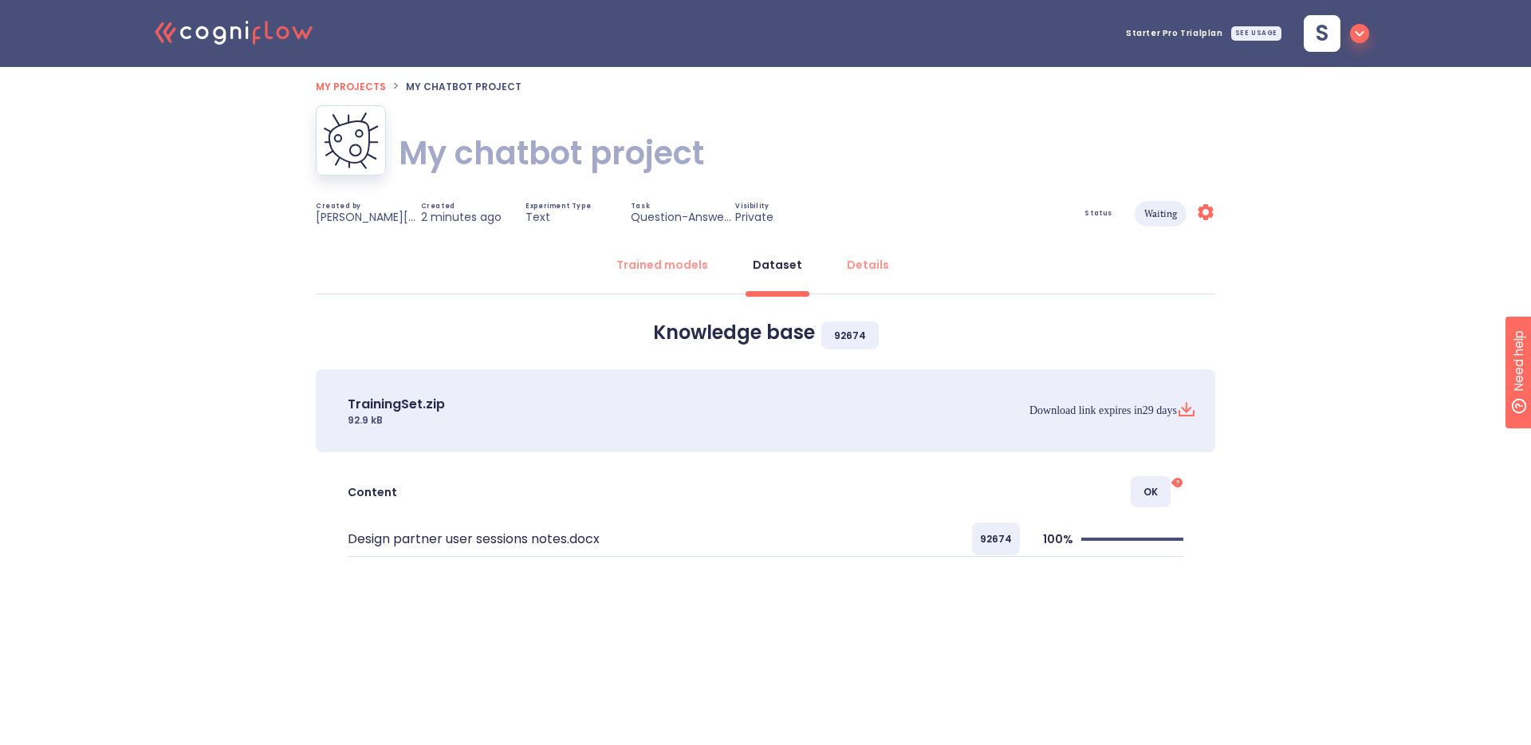
click at [1146, 493] on span "OK" at bounding box center [1151, 491] width 40 height 31
click at [1179, 478] on icon "?" at bounding box center [1177, 482] width 13 height 13
click at [1178, 482] on tspan "?" at bounding box center [1177, 482] width 3 height 9
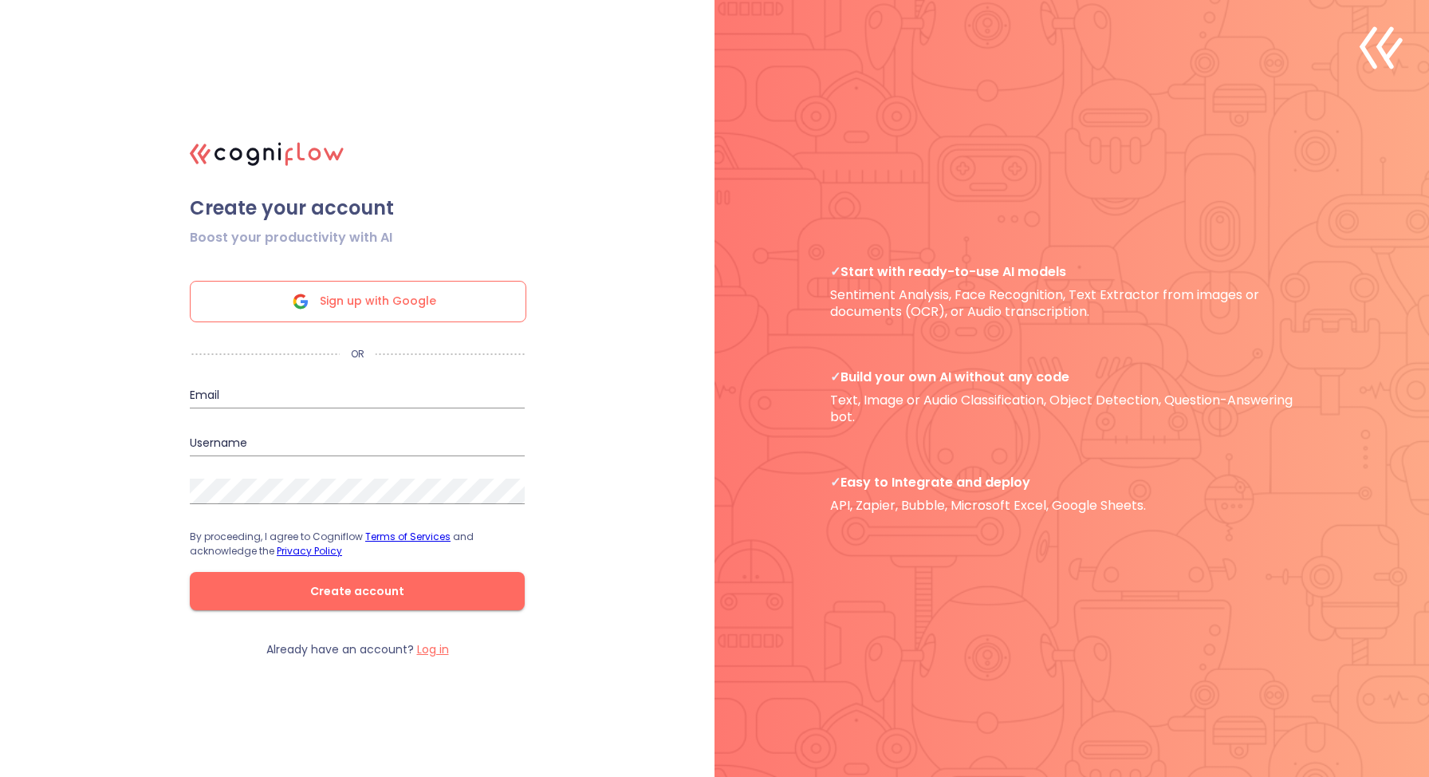
click at [384, 305] on span "Sign up with Google" at bounding box center [378, 301] width 116 height 40
click at [455, 376] on div "Email" at bounding box center [357, 389] width 335 height 38
drag, startPoint x: 456, startPoint y: 377, endPoint x: 459, endPoint y: 388, distance: 10.6
click at [457, 382] on div "Email" at bounding box center [357, 389] width 335 height 38
click at [460, 392] on input "email" at bounding box center [357, 396] width 335 height 26
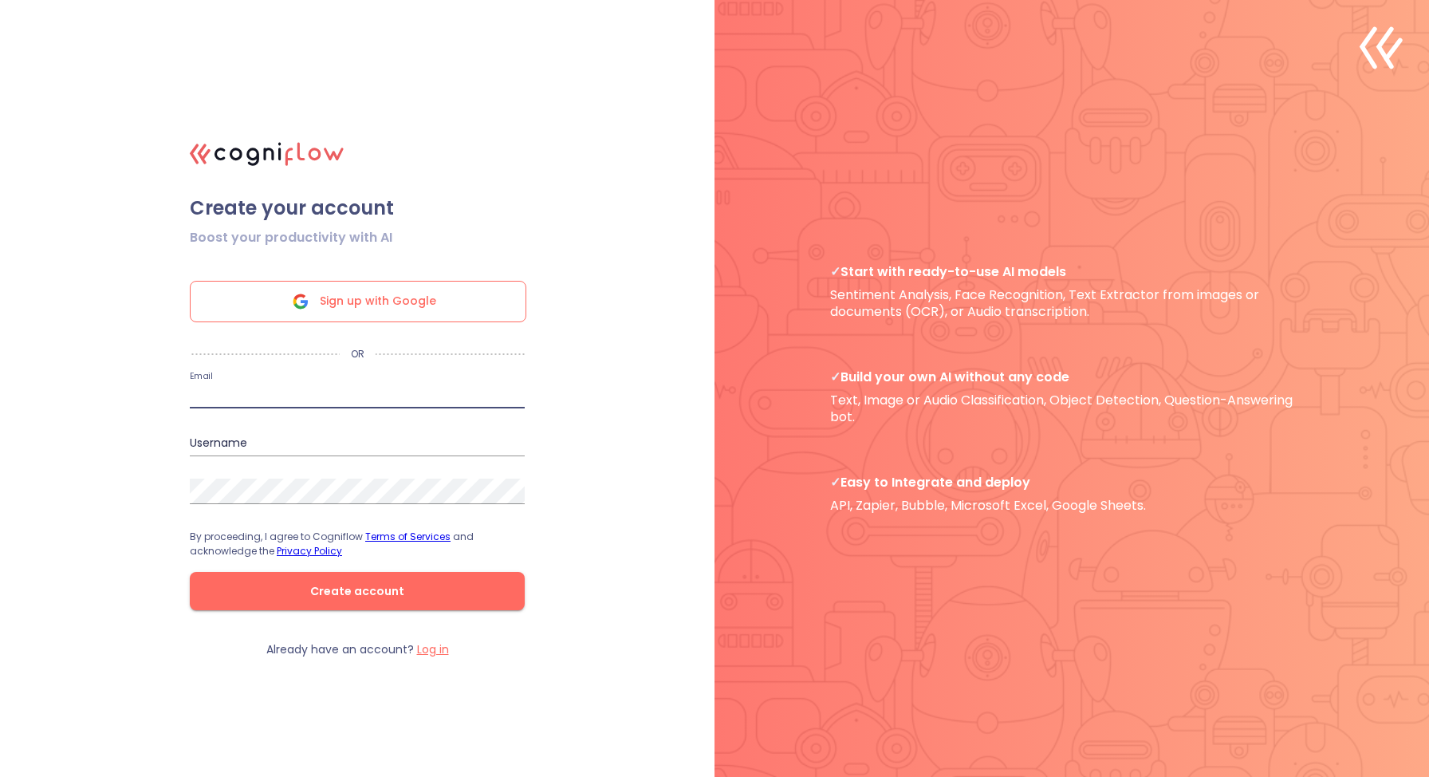
type input "[PERSON_NAME][EMAIL_ADDRESS][DOMAIN_NAME]"
click at [345, 438] on input "sara" at bounding box center [357, 444] width 335 height 26
type input "sarah"
click at [415, 306] on span "Sign up with Google" at bounding box center [378, 301] width 116 height 40
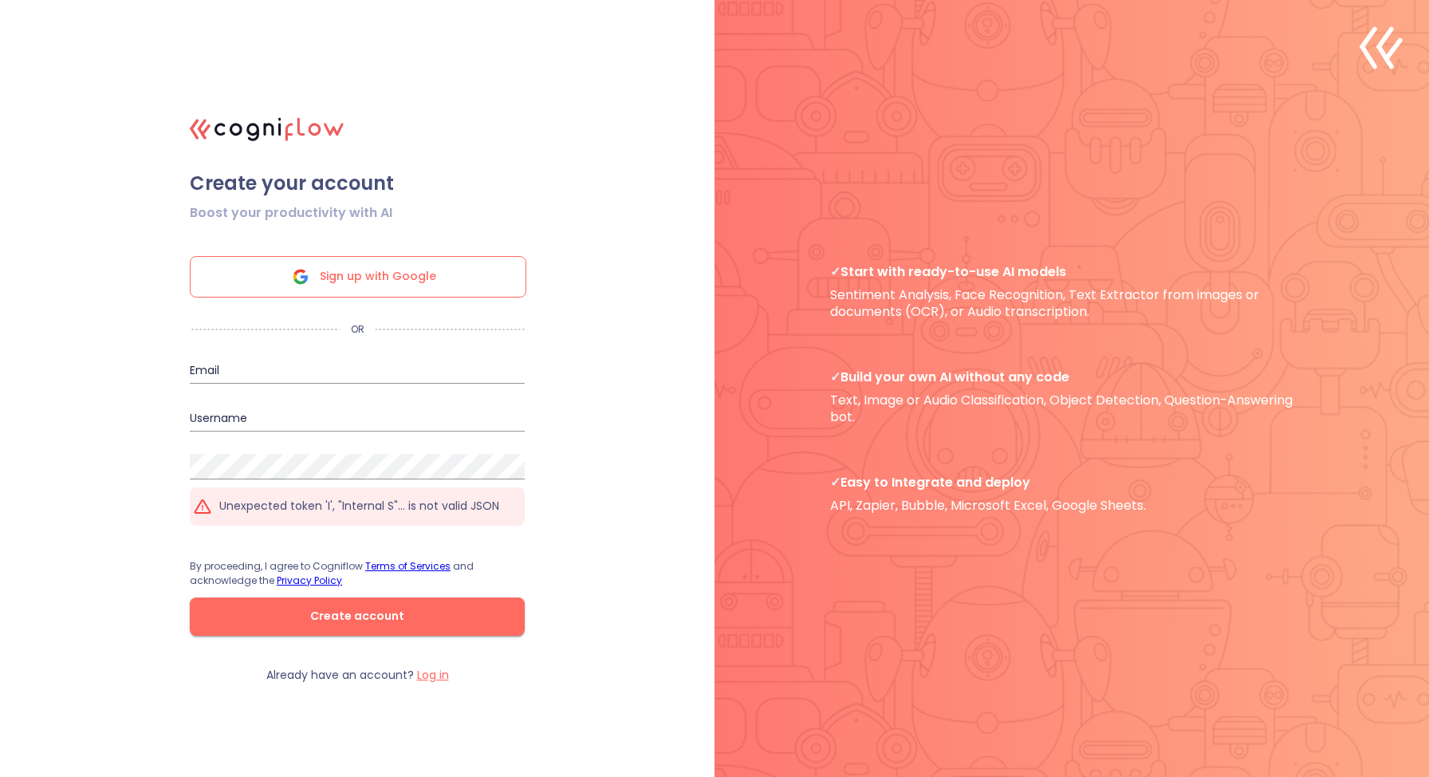
click at [388, 508] on p "Unexpected token 'I', "Internal S"... is not valid JSON" at bounding box center [359, 505] width 280 height 15
